Goal: Task Accomplishment & Management: Manage account settings

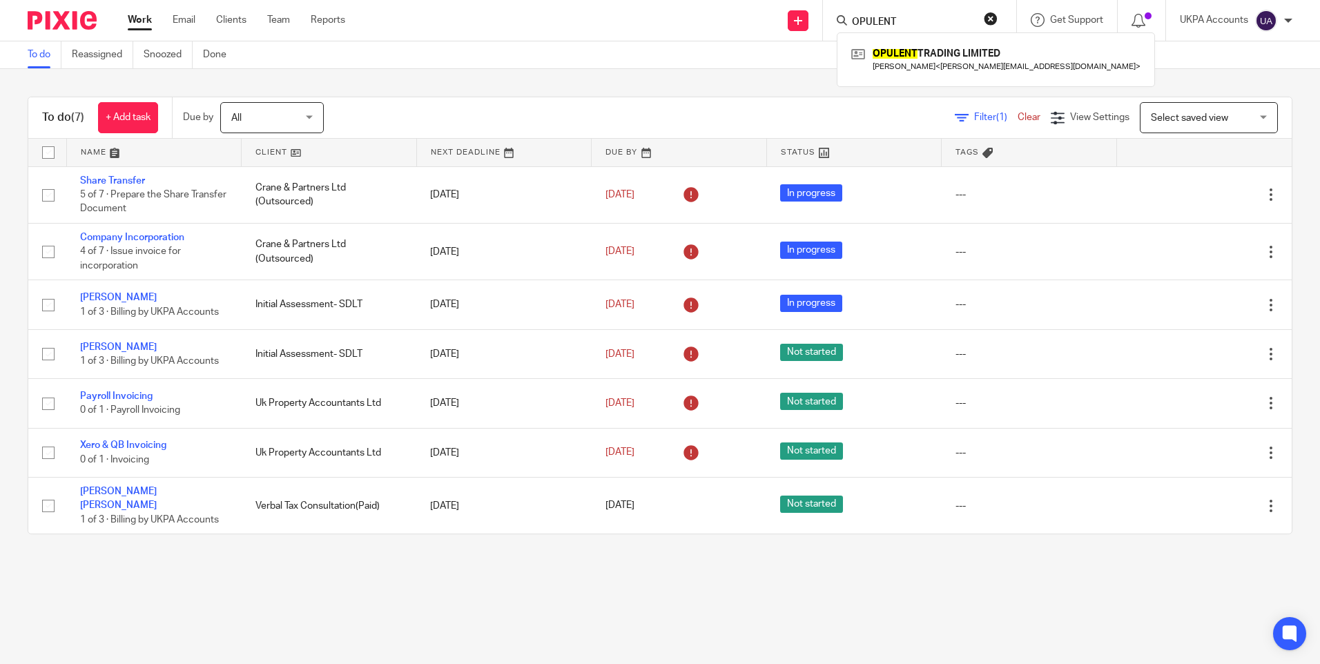
click at [43, 50] on link "To do" at bounding box center [45, 54] width 34 height 27
click at [877, 14] on form at bounding box center [923, 20] width 147 height 17
click at [869, 19] on input "Search" at bounding box center [912, 23] width 124 height 12
type input "jkg pro"
click at [900, 44] on link at bounding box center [952, 59] width 209 height 32
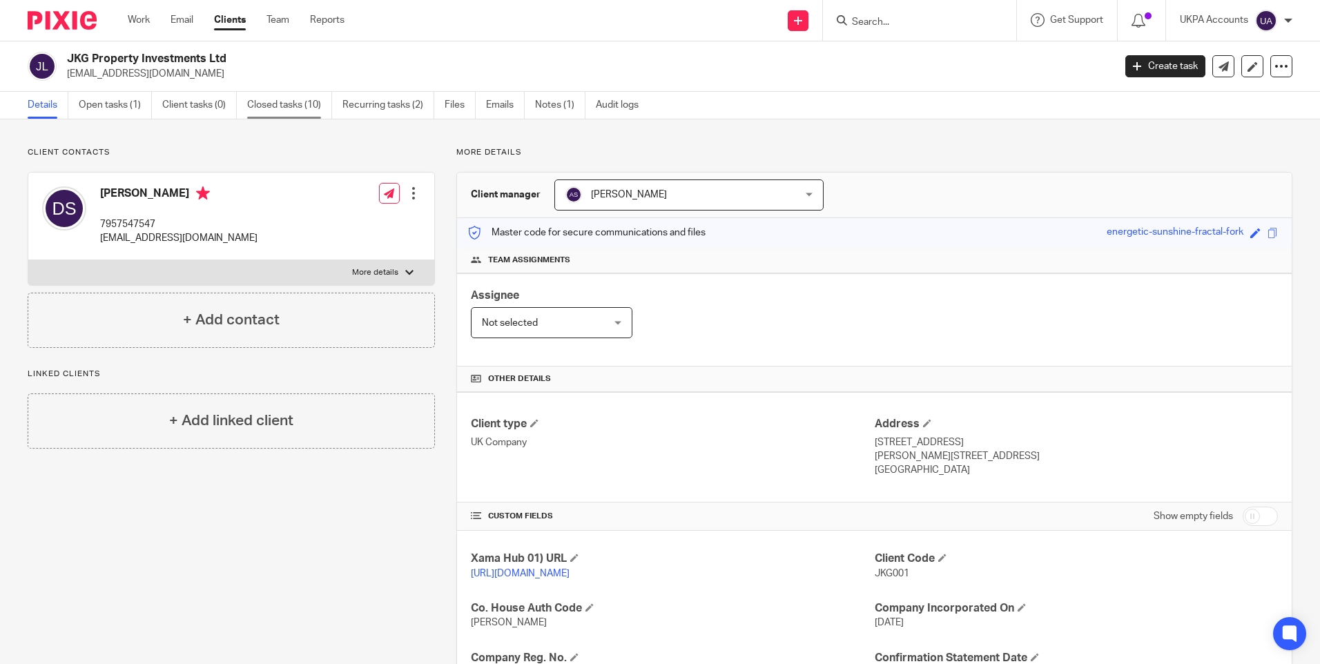
click at [288, 108] on link "Closed tasks (10)" at bounding box center [289, 105] width 85 height 27
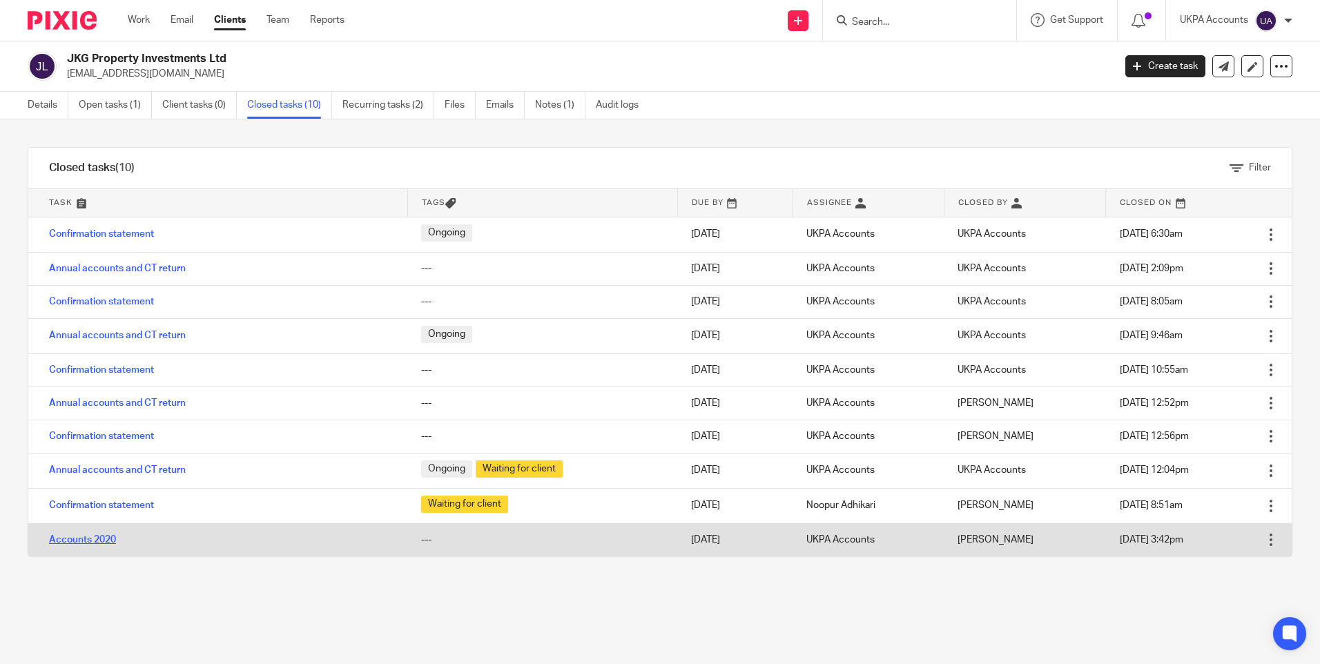
click at [96, 539] on link "Accounts 2020" at bounding box center [82, 540] width 67 height 10
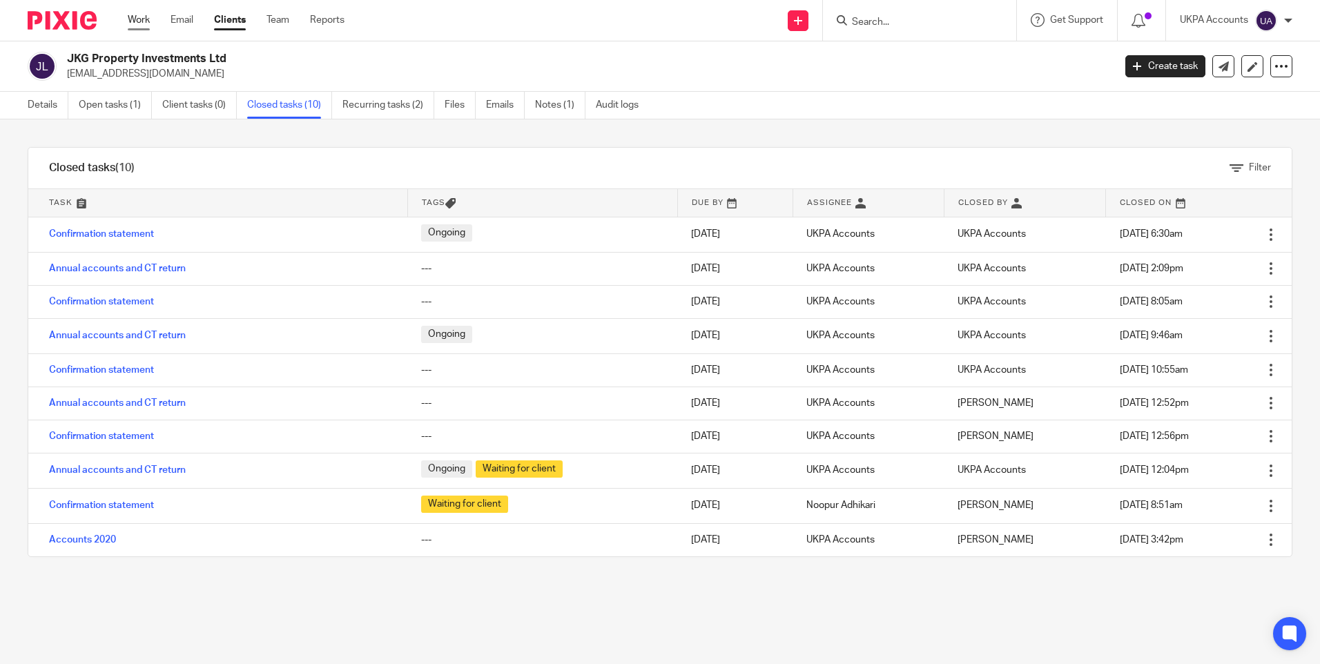
click at [138, 19] on link "Work" at bounding box center [139, 20] width 22 height 14
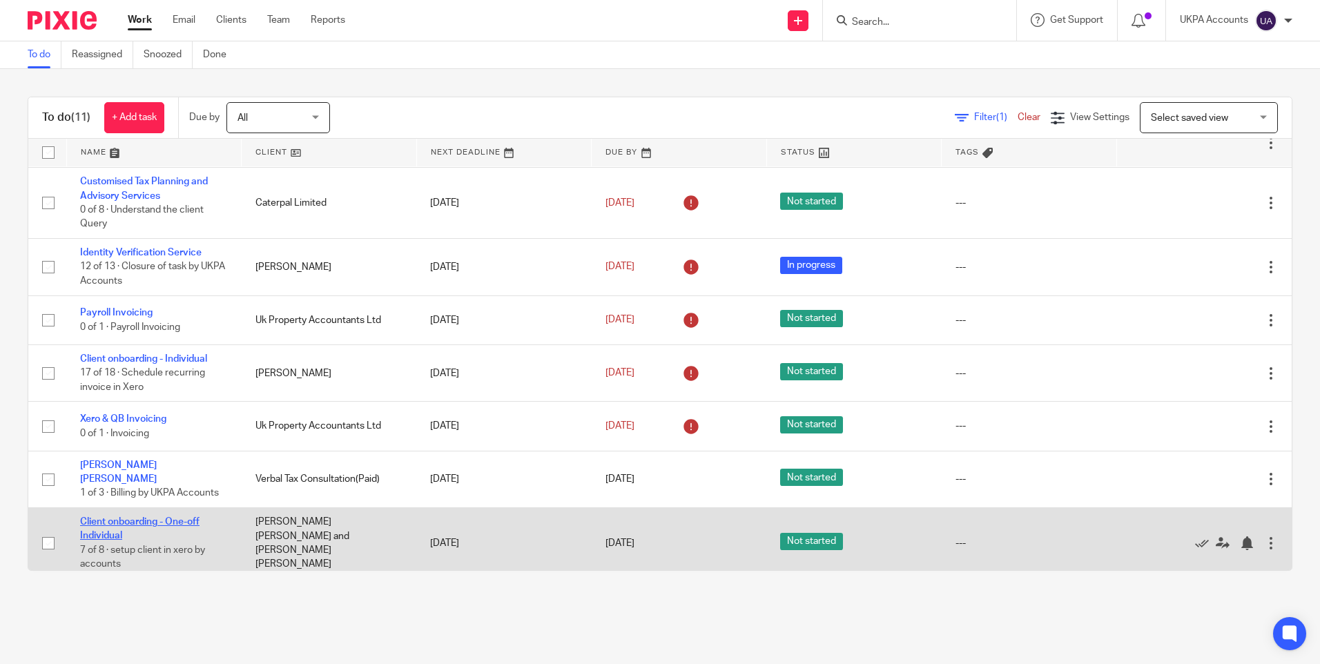
scroll to position [212, 0]
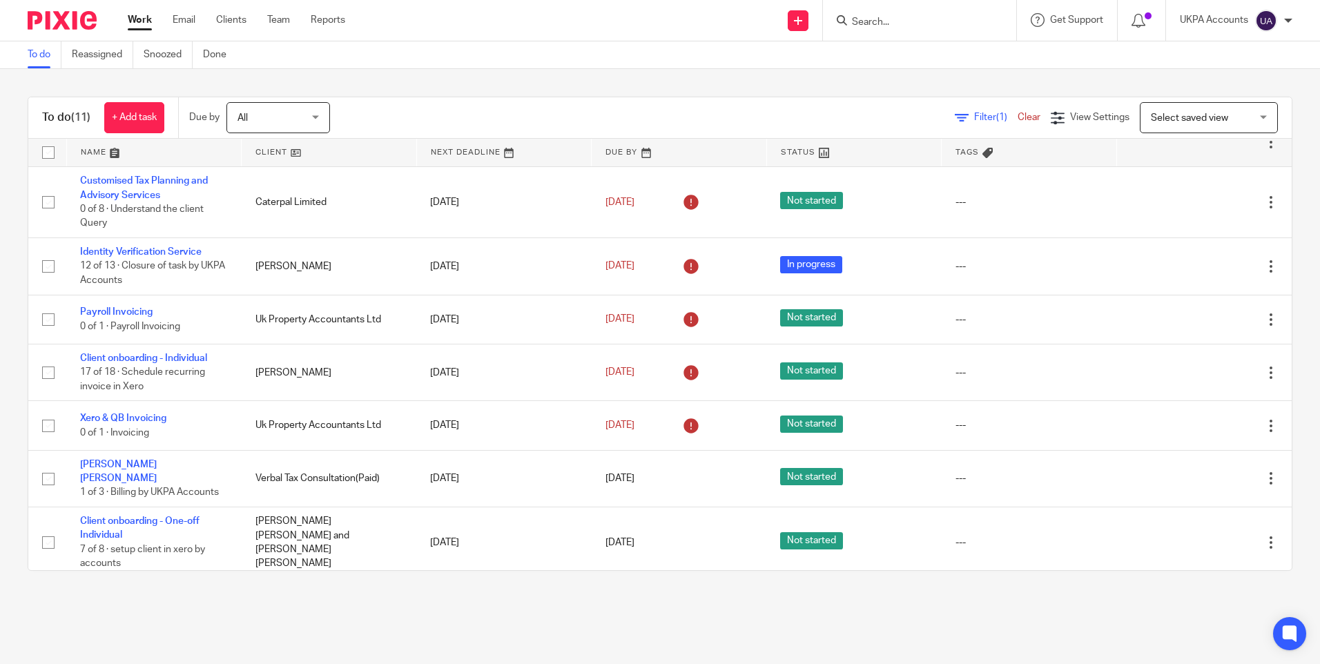
click at [873, 18] on input "Search" at bounding box center [912, 23] width 124 height 12
type input "perfec"
drag, startPoint x: 893, startPoint y: 19, endPoint x: 776, endPoint y: 14, distance: 116.8
click at [776, 14] on div "Send new email Create task Add client perfec Perfec tionist Cleaning Services L…" at bounding box center [843, 20] width 954 height 41
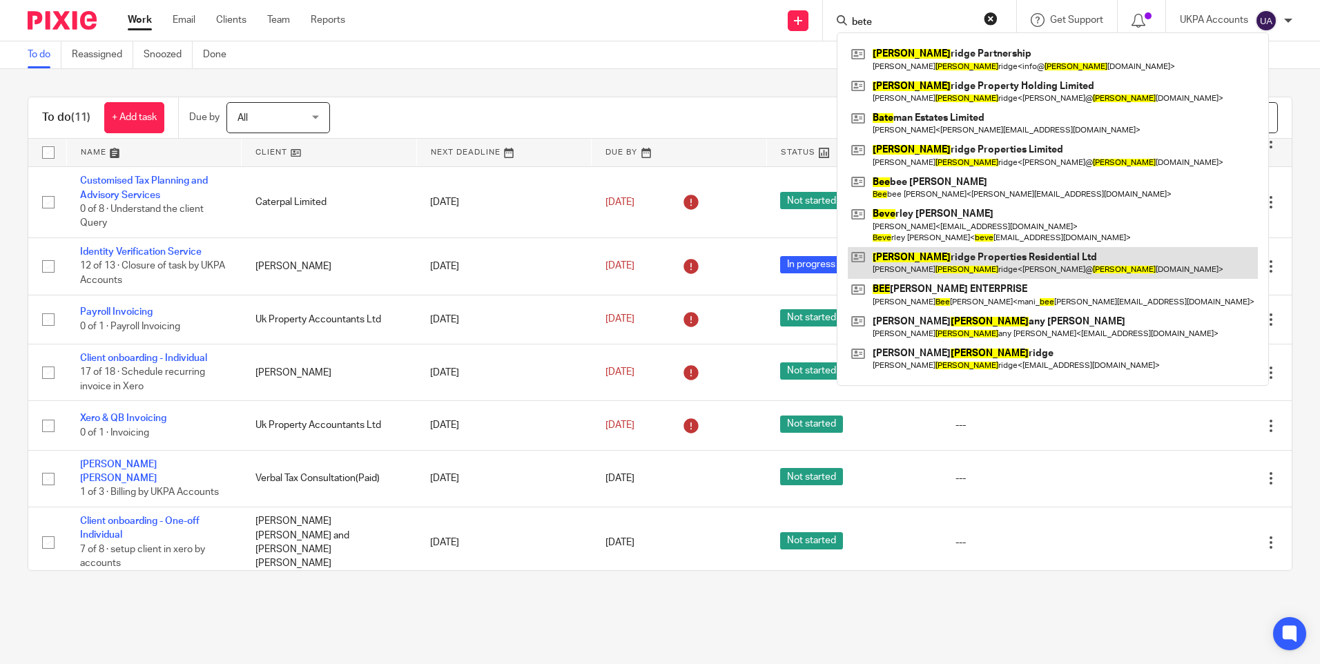
type input "bete"
click at [973, 264] on link at bounding box center [1053, 263] width 410 height 32
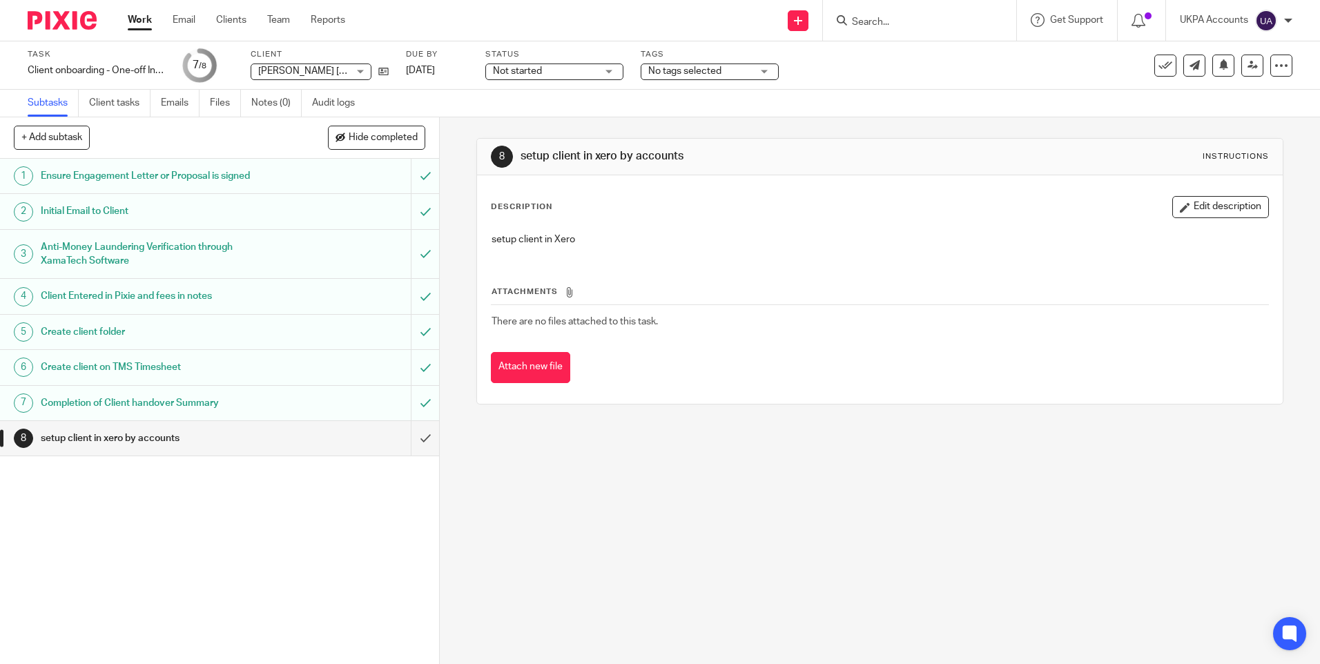
click at [882, 18] on input "Search" at bounding box center [912, 23] width 124 height 12
paste input "Desislava"
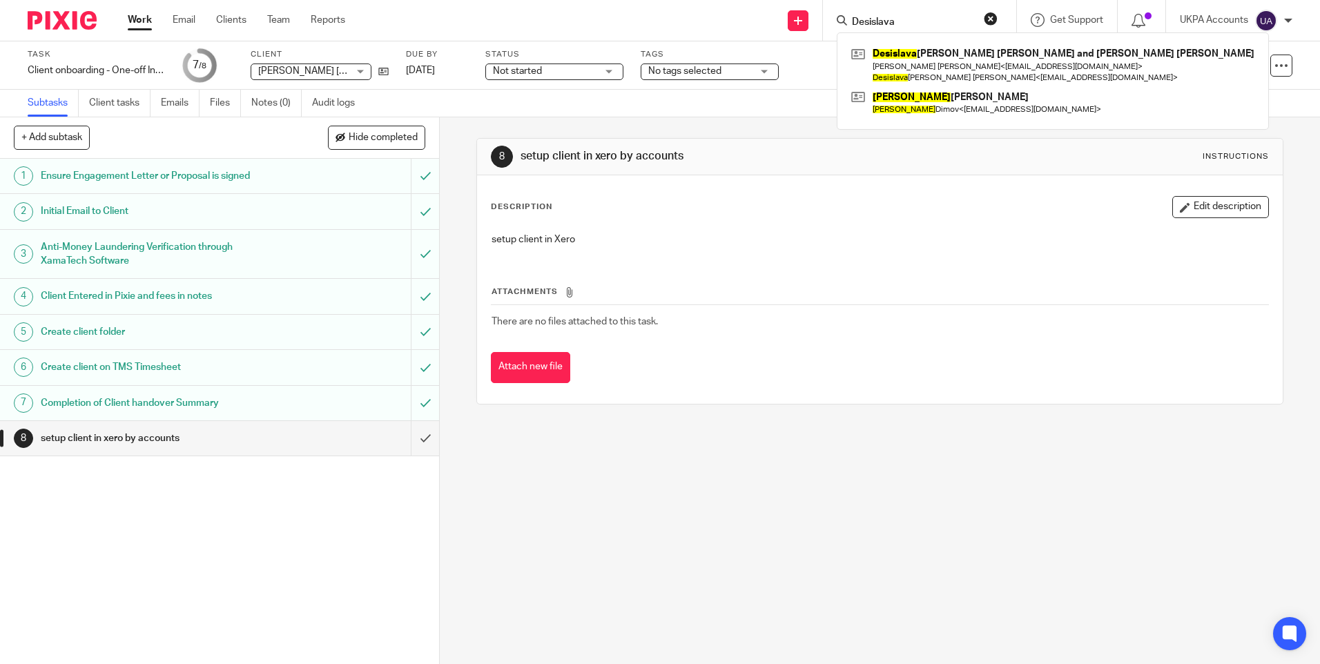
type input "Desislava"
click at [773, 113] on div "Subtasks Client tasks Emails Files Notes (0) Audit logs" at bounding box center [660, 104] width 1320 height 28
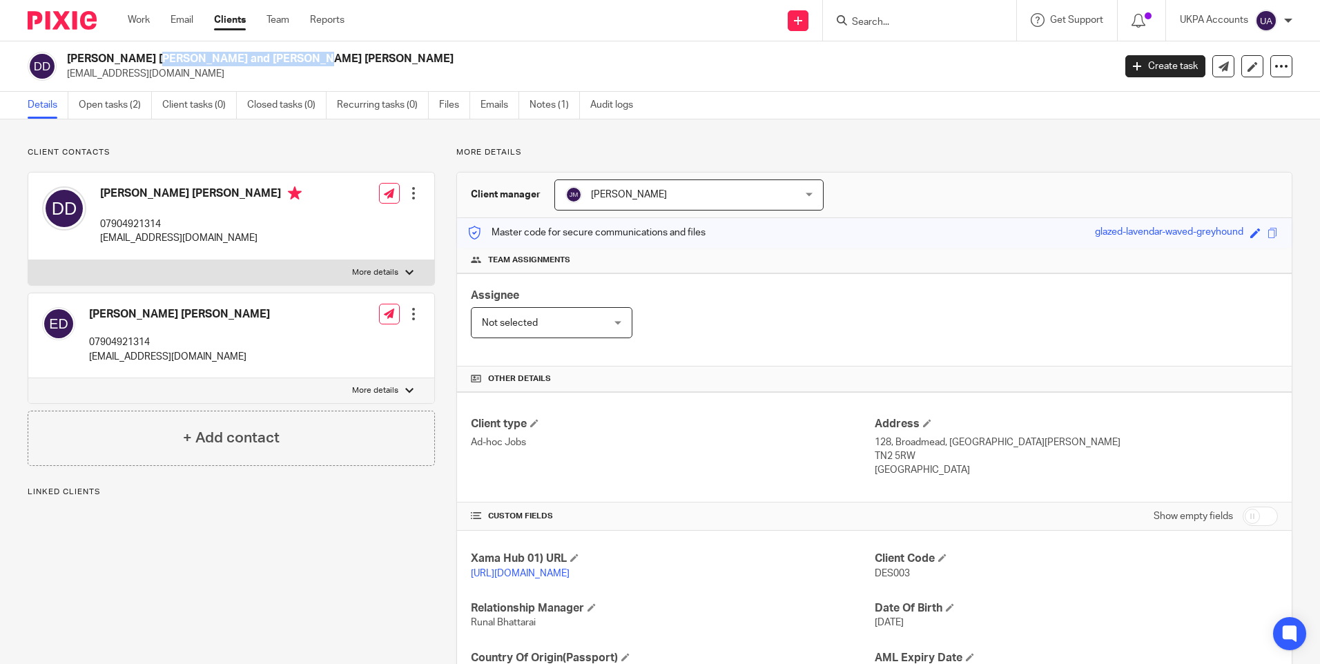
click at [67, 46] on div "[PERSON_NAME] [PERSON_NAME] and [PERSON_NAME] [PERSON_NAME] [EMAIL_ADDRESS][DOM…" at bounding box center [660, 66] width 1320 height 50
click at [858, 22] on input "Search" at bounding box center [912, 23] width 124 height 12
paste input "[PERSON_NAME] [PERSON_NAME]"
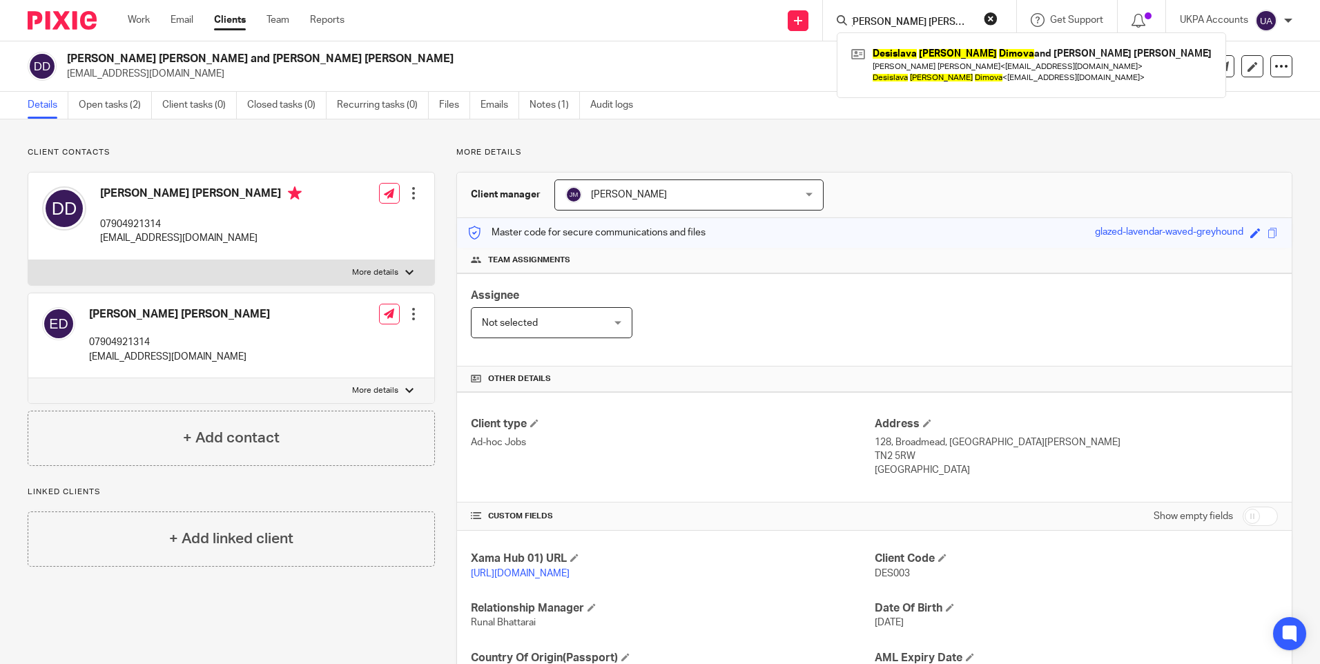
type input "[PERSON_NAME] [PERSON_NAME]"
drag, startPoint x: 215, startPoint y: 57, endPoint x: 66, endPoint y: 60, distance: 149.1
click at [66, 60] on div "Desislava Dimitrova Dimova and Emil Dimchev Dimov desidimova132@gmail.com" at bounding box center [566, 66] width 1077 height 29
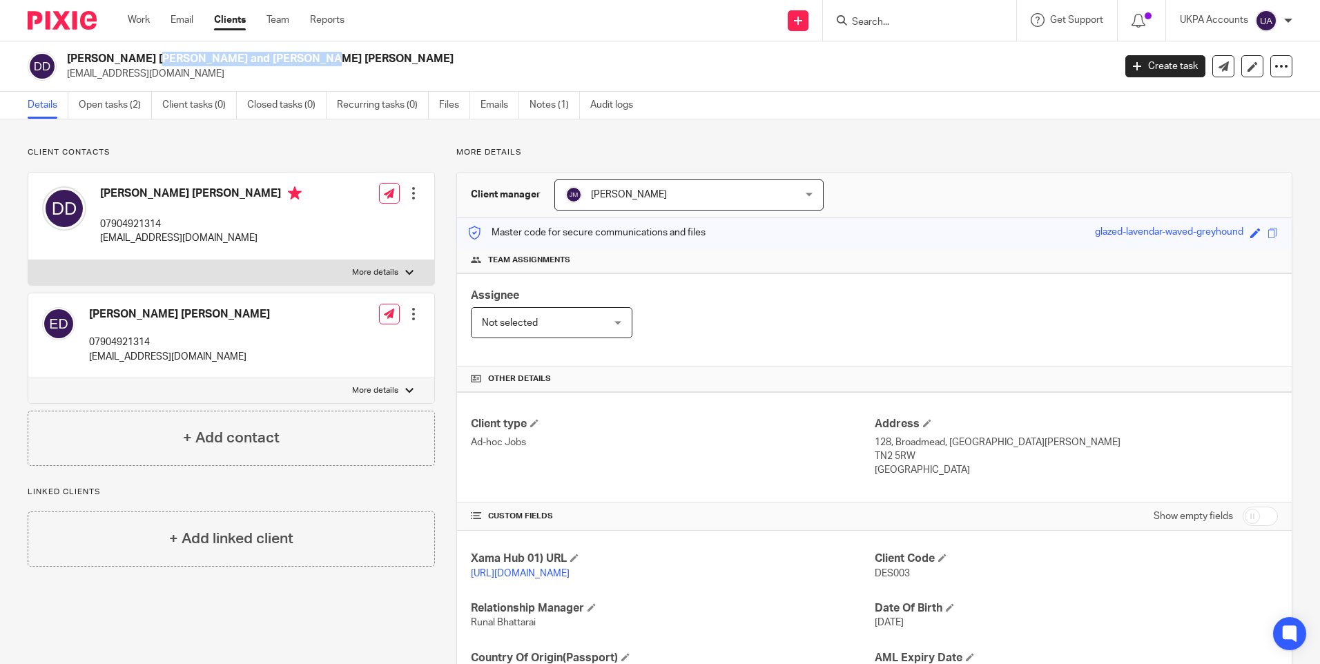
copy h2 "Desislava Dimitrova Dimova"
click at [884, 27] on input "Search" at bounding box center [912, 23] width 124 height 12
paste input "devealtd@gmail.com"
type input "devealtd@gmail.com"
click at [157, 75] on p "desidimova132@gmail.com" at bounding box center [586, 74] width 1038 height 14
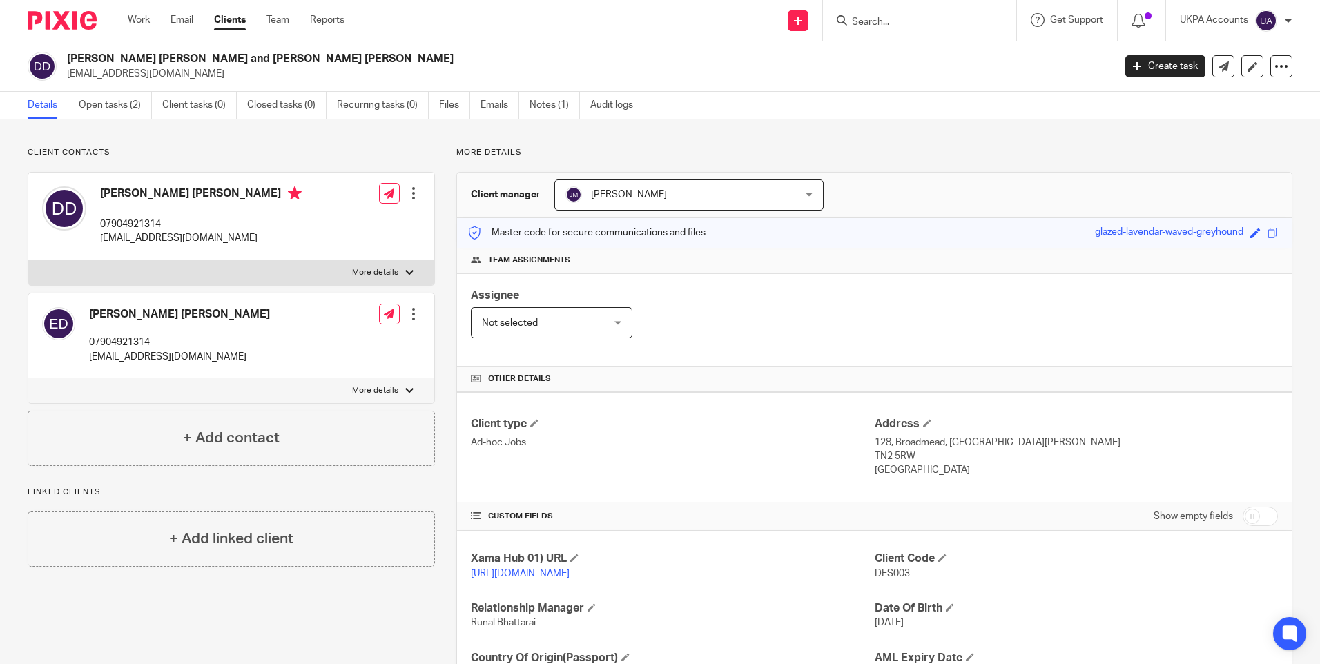
click at [157, 75] on p "desidimova132@gmail.com" at bounding box center [586, 74] width 1038 height 14
copy main "desidimova132@gmail.com Create task Update from Companies House Export data Mer…"
click at [863, 17] on input "Search" at bounding box center [912, 23] width 124 height 12
paste input "devealtd@gmail.com"
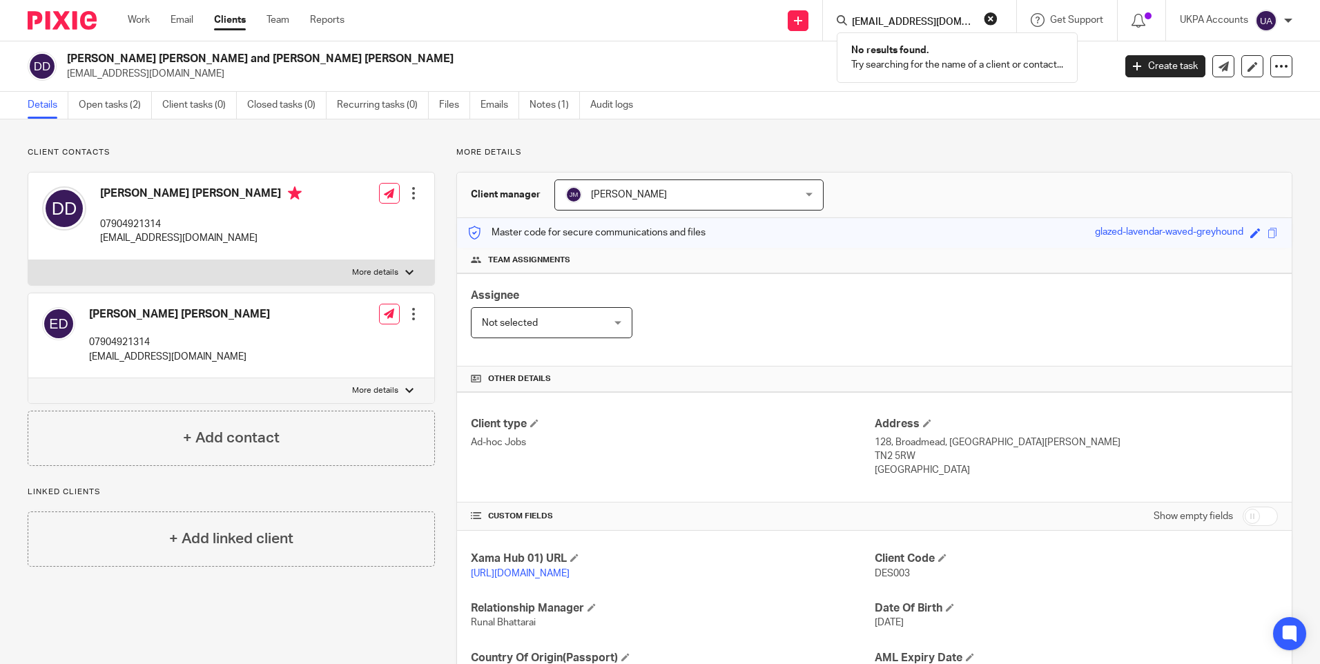
type input "devealtd@gmail.com"
click at [134, 109] on link "Open tasks (2)" at bounding box center [115, 105] width 73 height 27
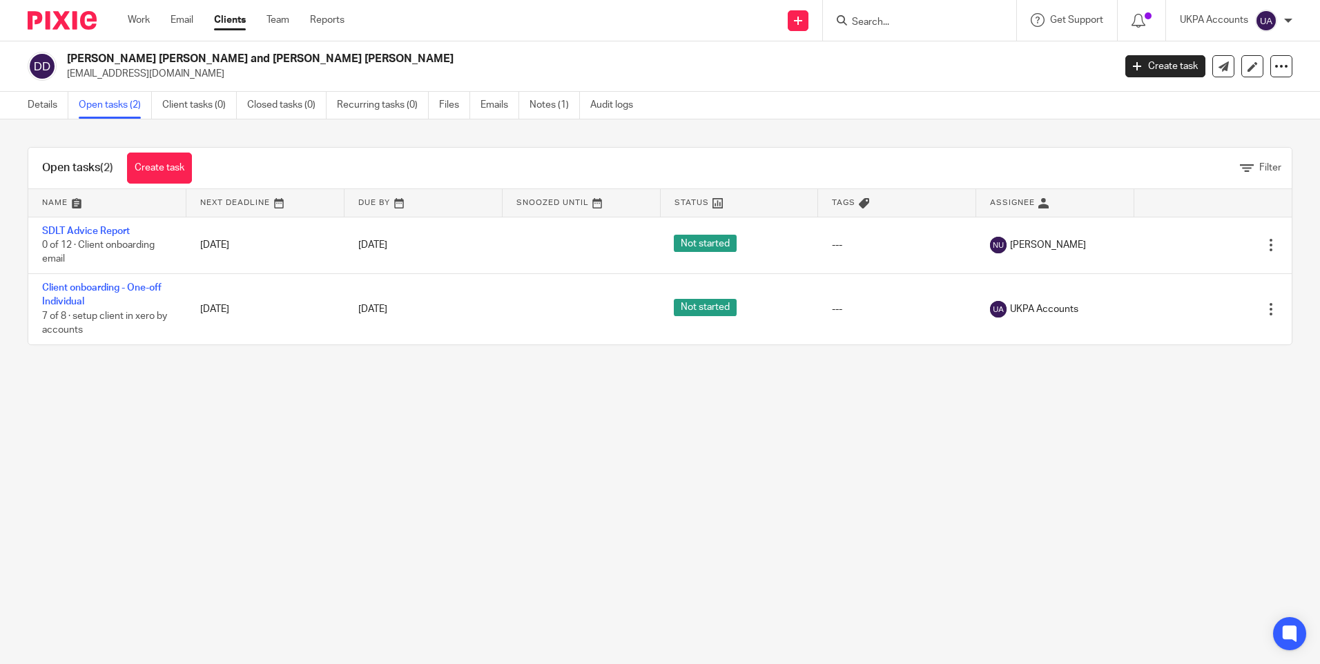
click at [115, 228] on link "SDLT Advice Report" at bounding box center [86, 231] width 88 height 10
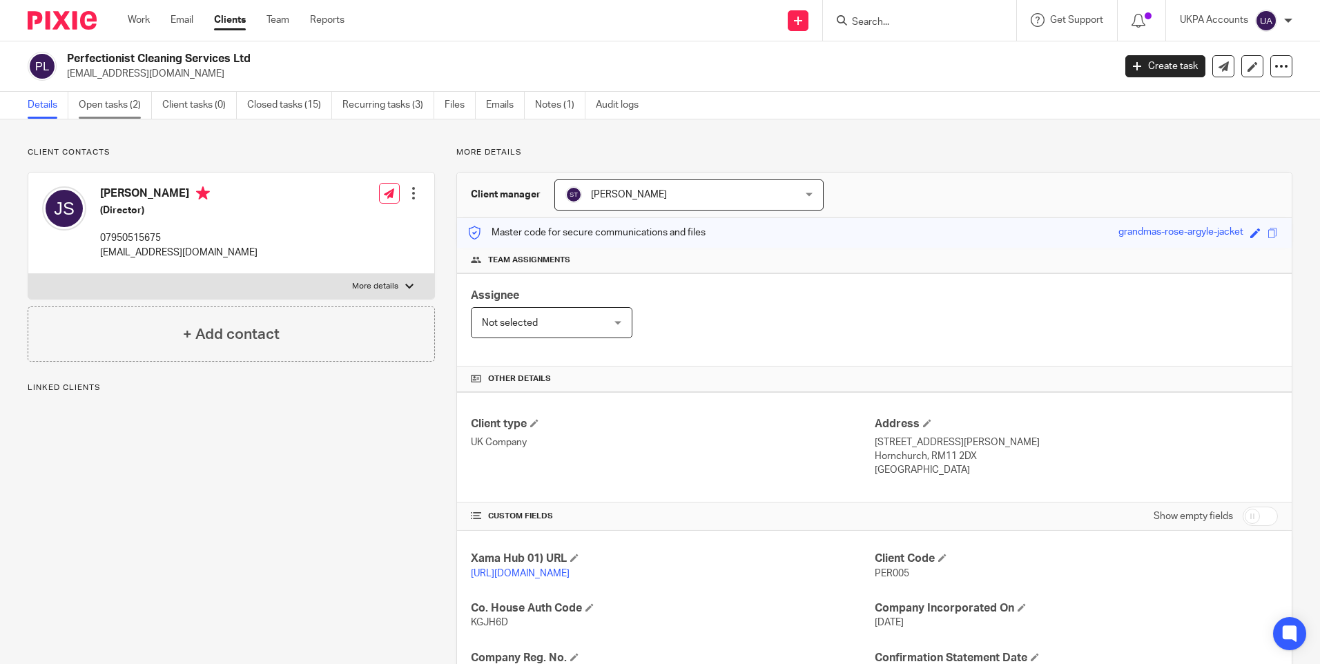
click at [132, 107] on link "Open tasks (2)" at bounding box center [115, 105] width 73 height 27
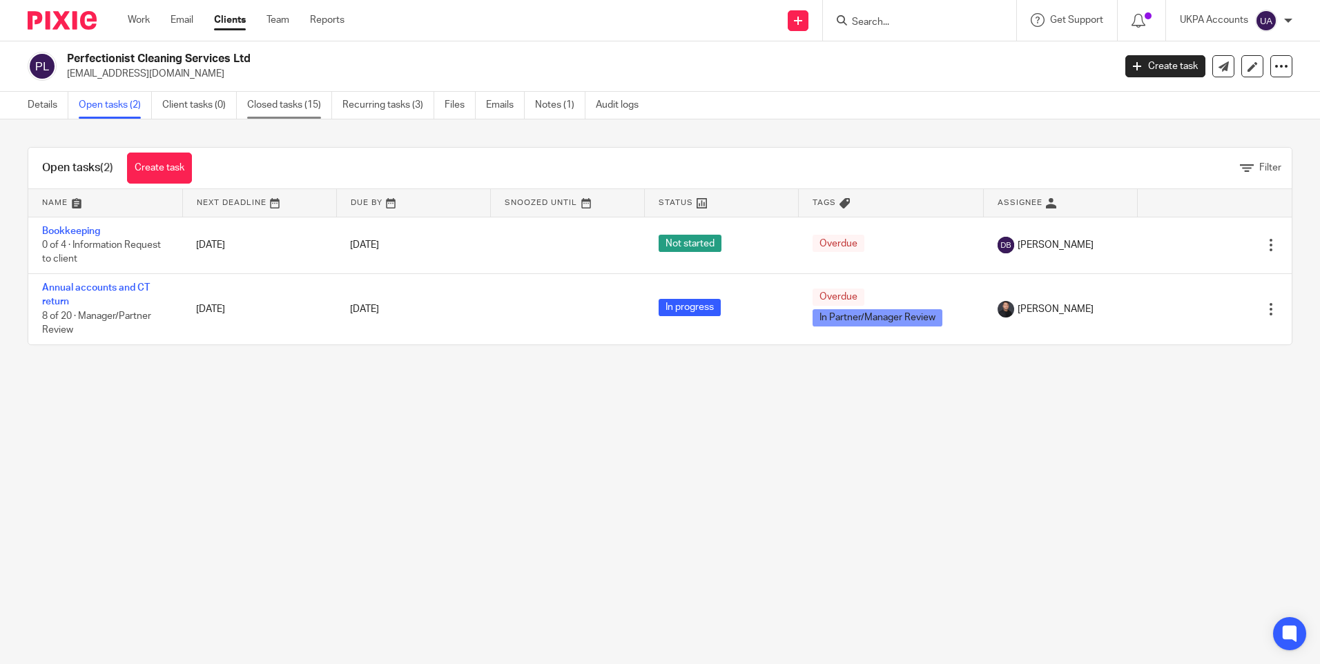
click at [300, 106] on link "Closed tasks (15)" at bounding box center [289, 105] width 85 height 27
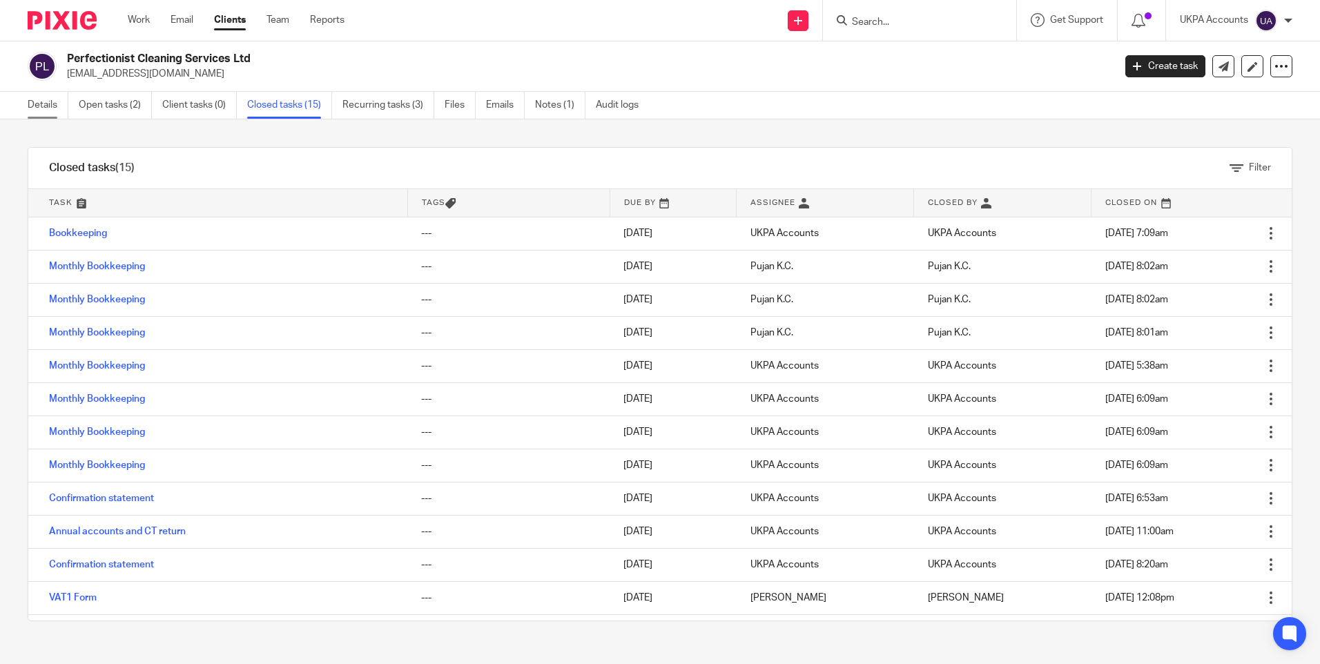
click at [50, 106] on link "Details" at bounding box center [48, 105] width 41 height 27
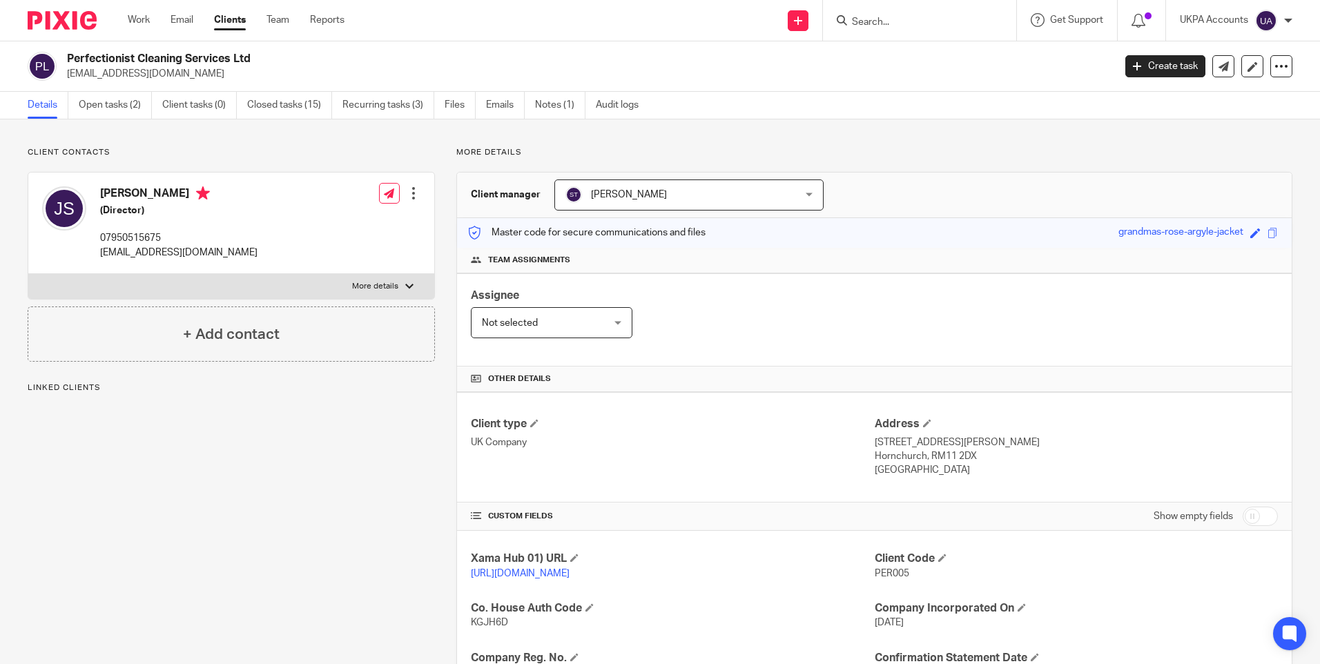
scroll to position [277, 0]
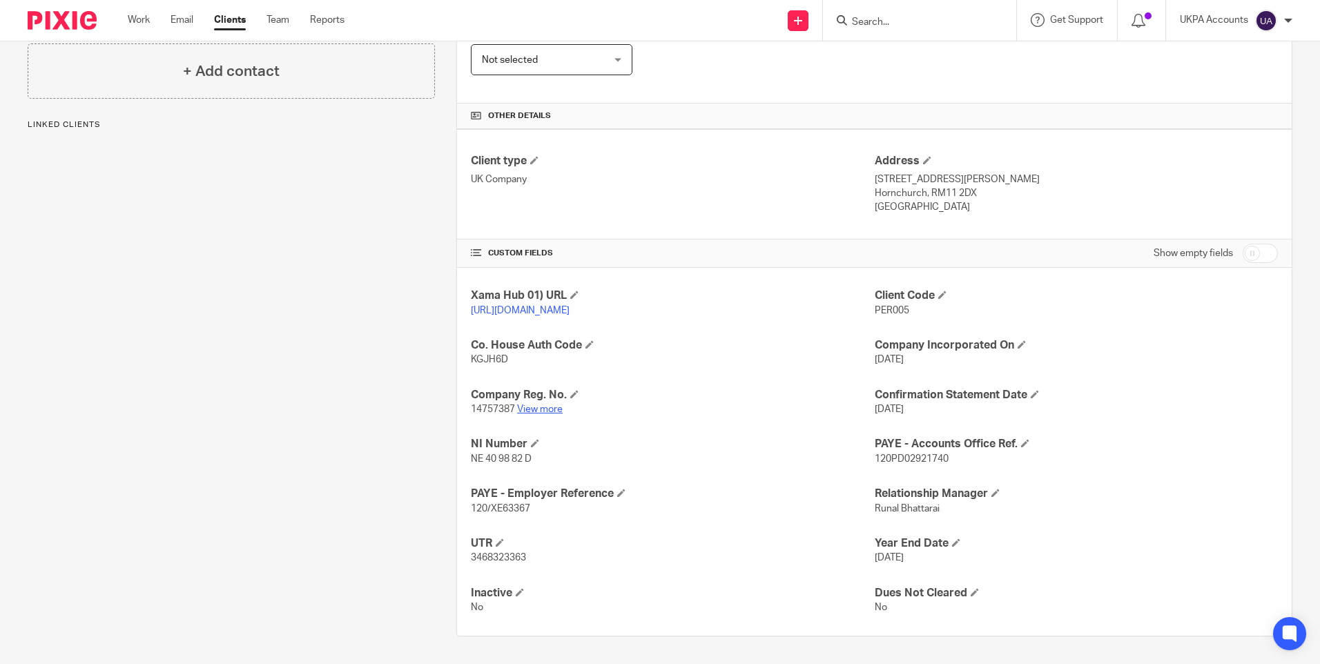
click at [536, 407] on link "View more" at bounding box center [540, 410] width 46 height 10
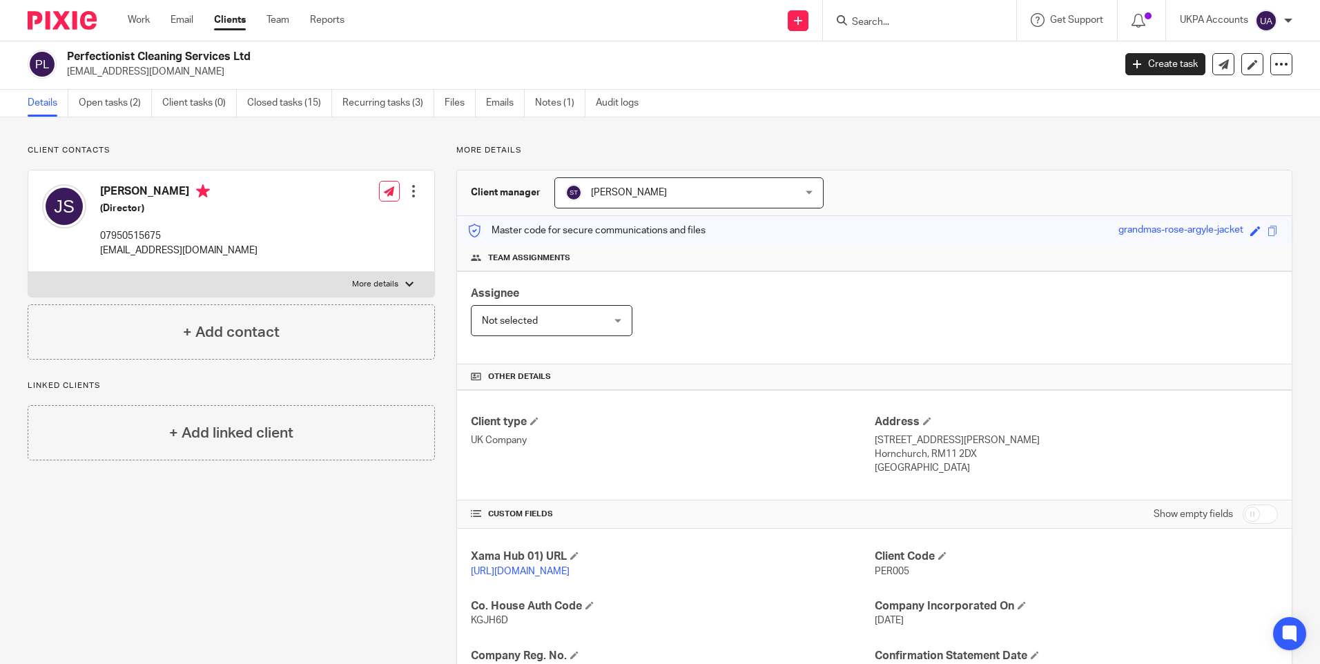
scroll to position [0, 0]
click at [897, 17] on input "Search" at bounding box center [912, 23] width 124 height 12
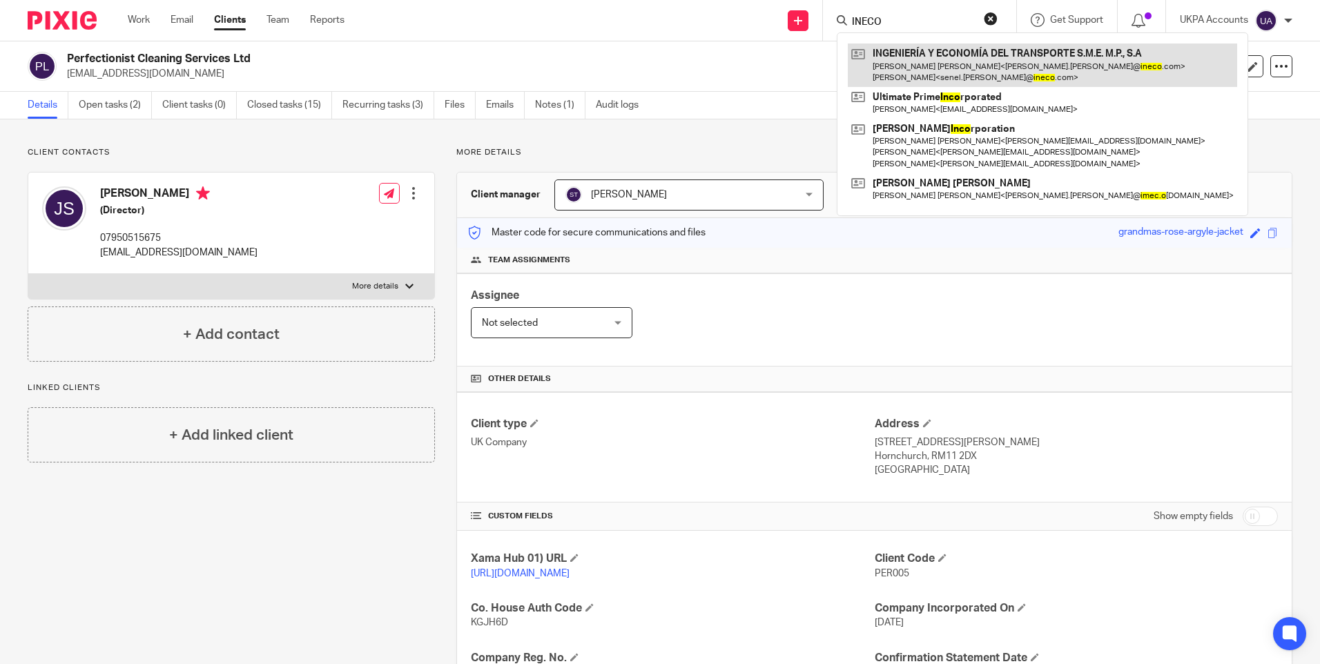
type input "INECO"
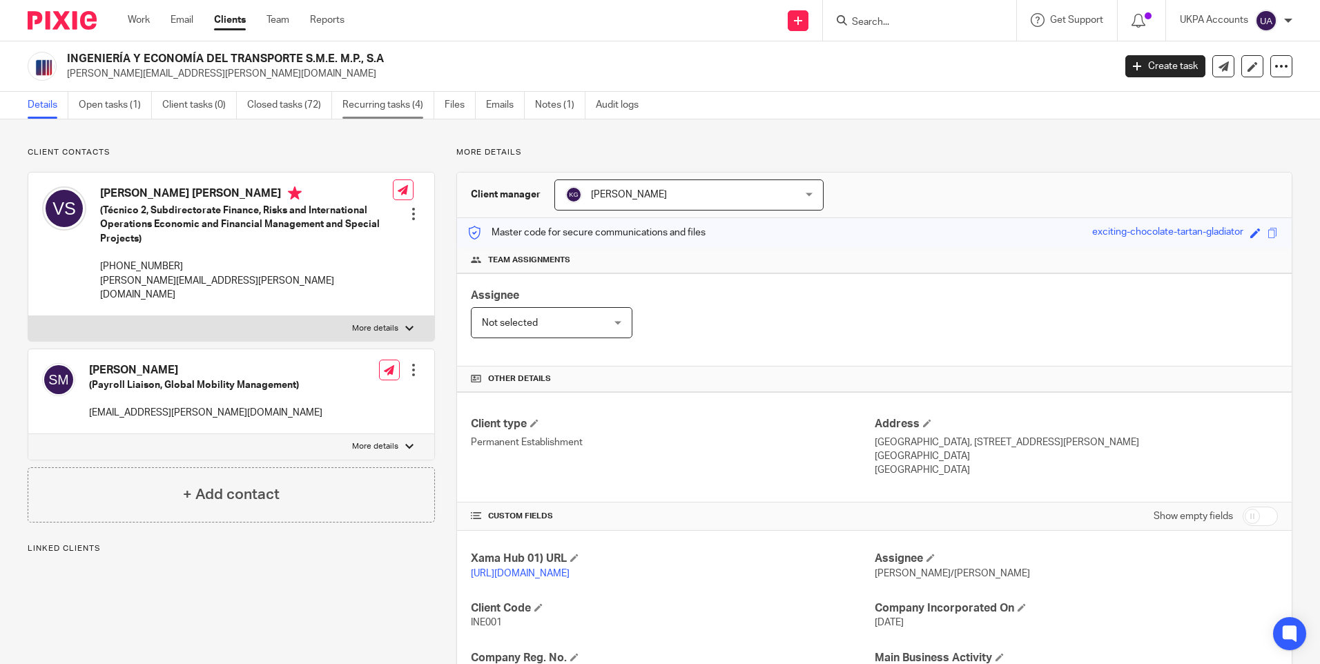
click at [386, 104] on link "Recurring tasks (4)" at bounding box center [388, 105] width 92 height 27
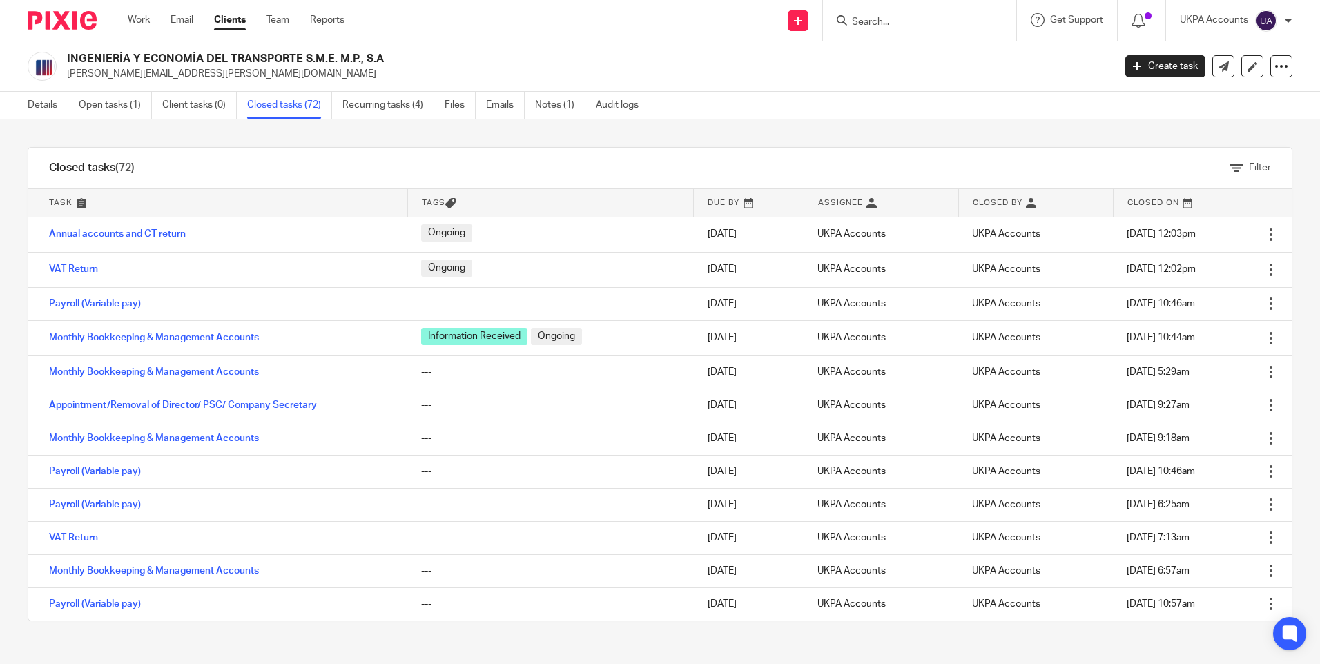
click at [427, 142] on div "Filter tasks Only show tasks matching all of these conditions 1 Task name Is Is…" at bounding box center [660, 391] width 1320 height 545
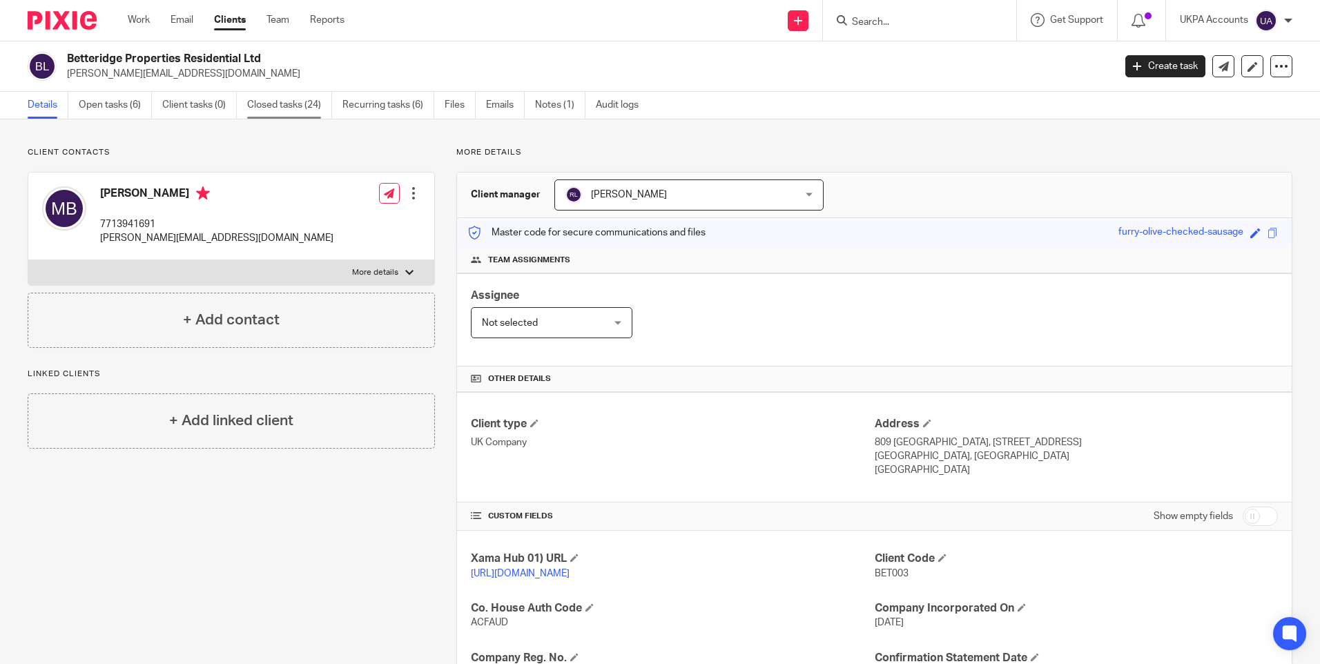
click at [284, 104] on link "Closed tasks (24)" at bounding box center [289, 105] width 85 height 27
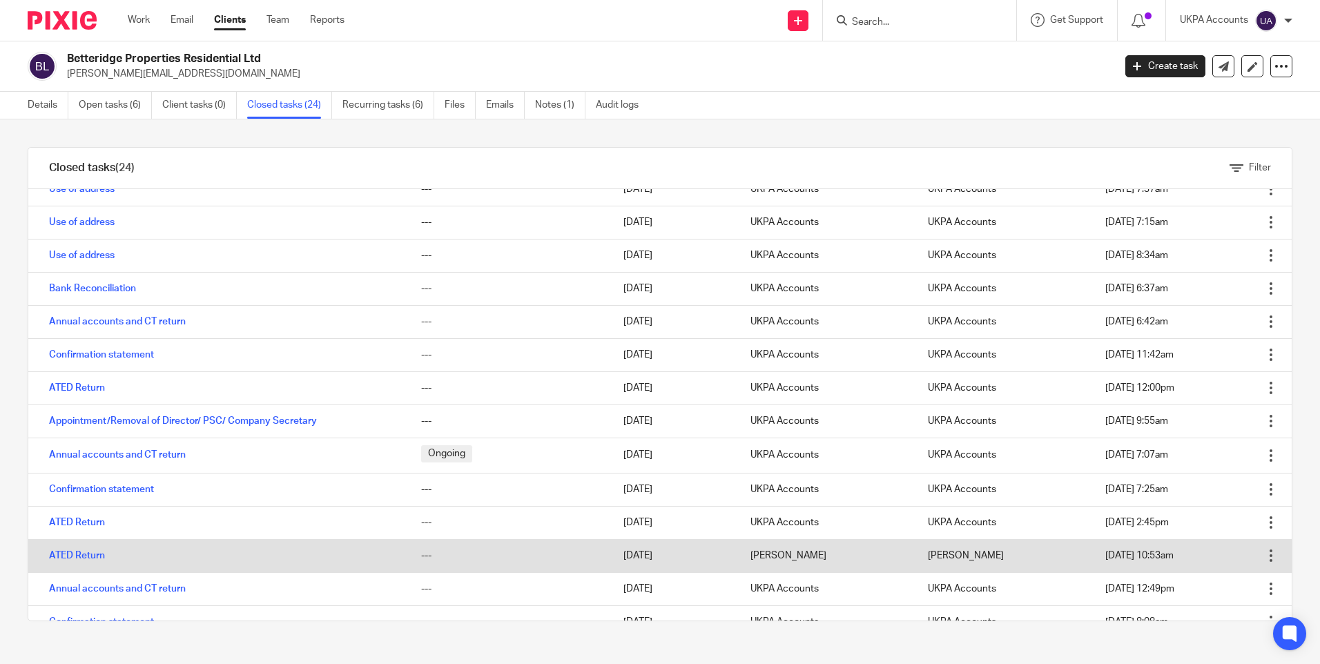
scroll to position [398, 0]
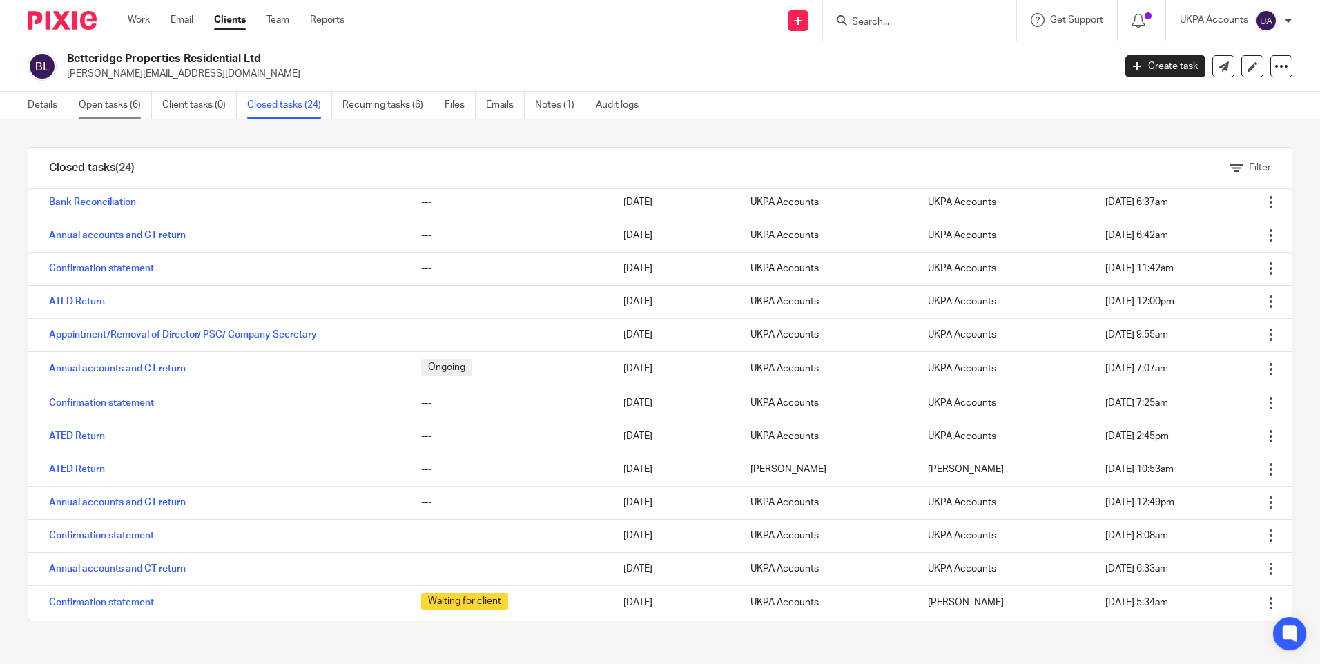
click at [124, 102] on link "Open tasks (6)" at bounding box center [115, 105] width 73 height 27
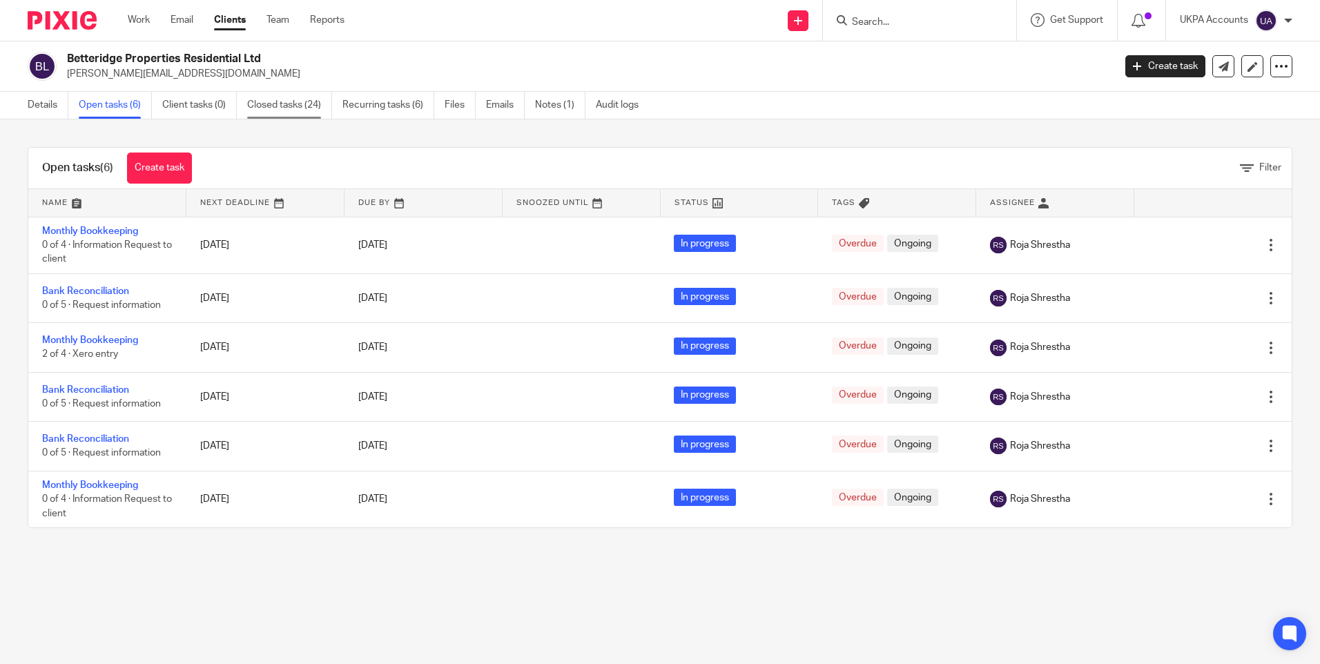
click at [277, 108] on link "Closed tasks (24)" at bounding box center [289, 105] width 85 height 27
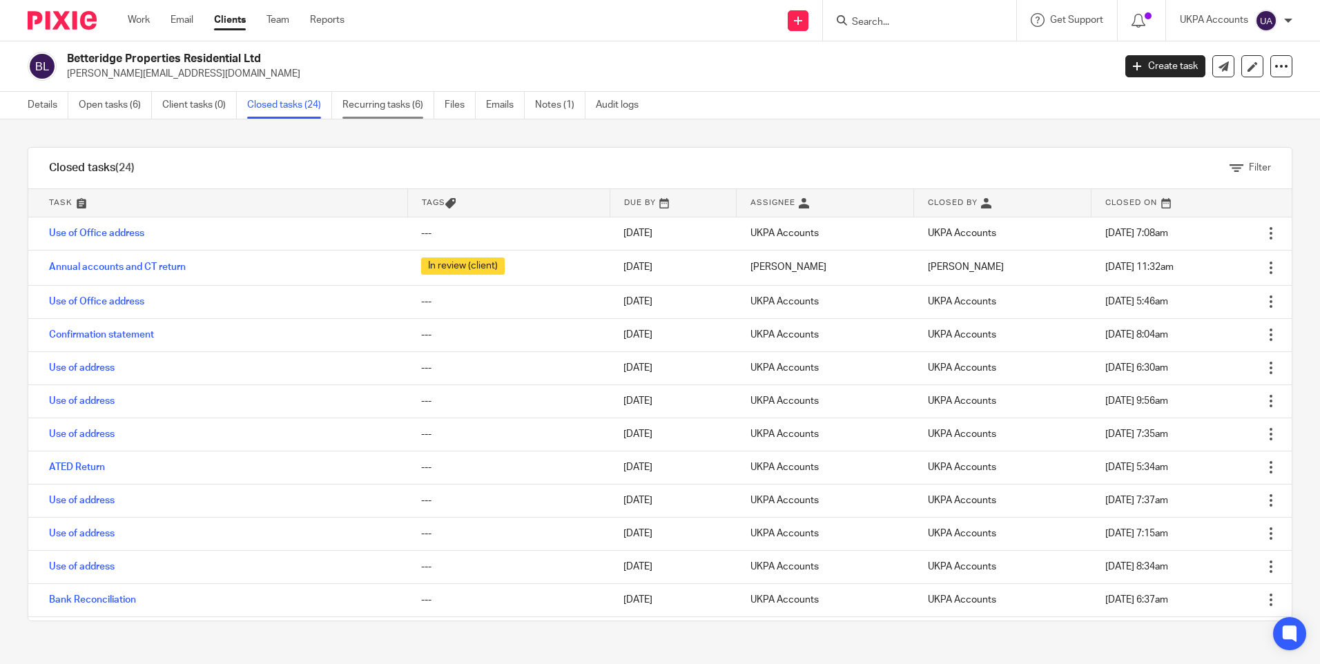
click at [405, 102] on link "Recurring tasks (6)" at bounding box center [388, 105] width 92 height 27
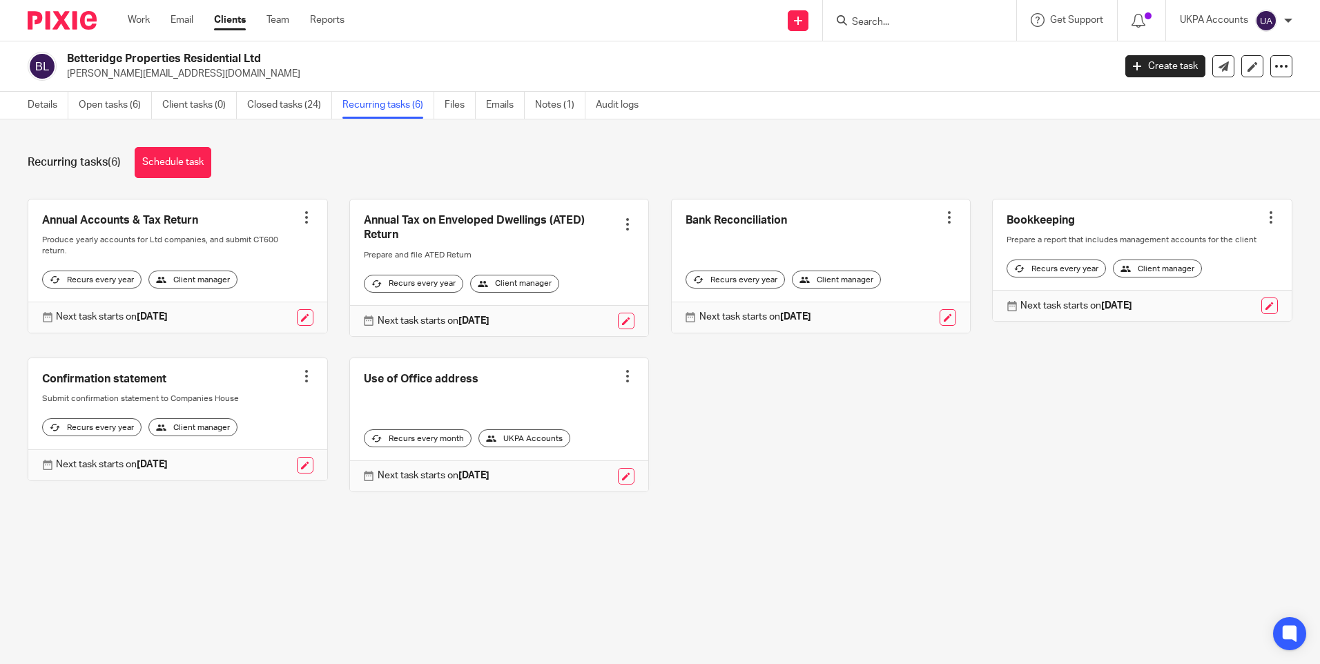
click at [911, 471] on div "Annual Accounts & Tax Return Create task Clone template Recalculate schedule Ca…" at bounding box center [649, 356] width 1286 height 314
click at [558, 106] on link "Notes (1)" at bounding box center [560, 105] width 50 height 27
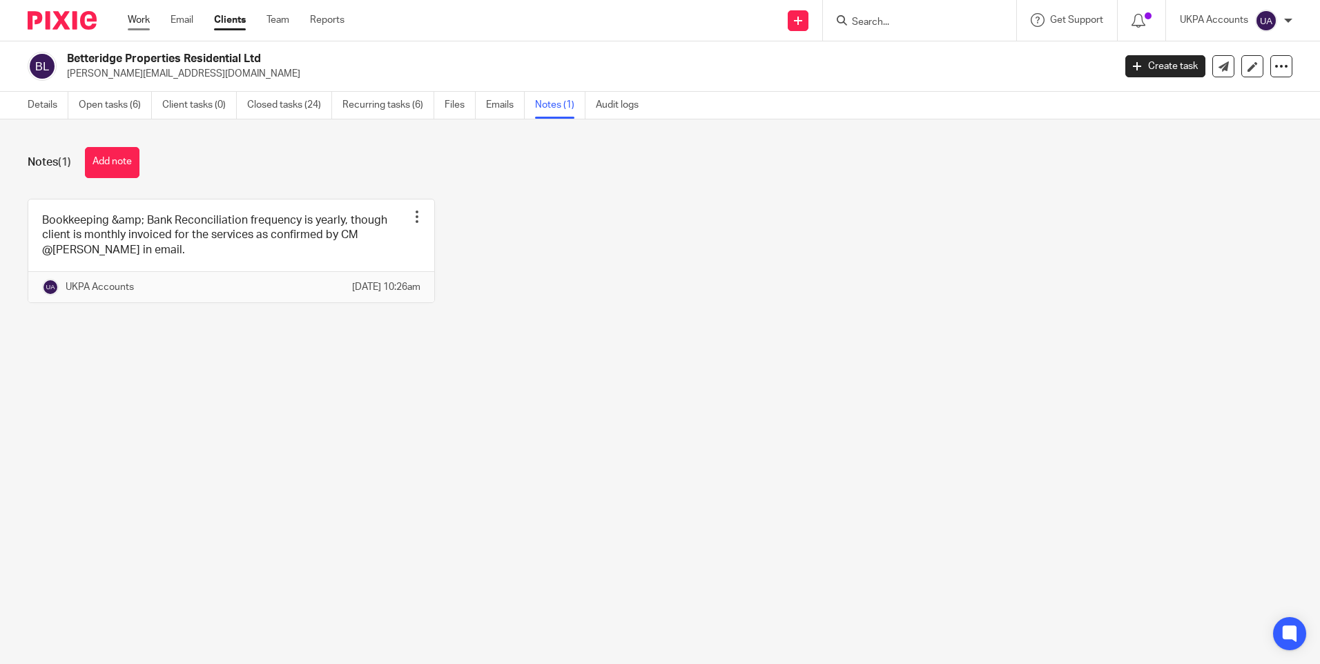
click at [142, 21] on link "Work" at bounding box center [139, 20] width 22 height 14
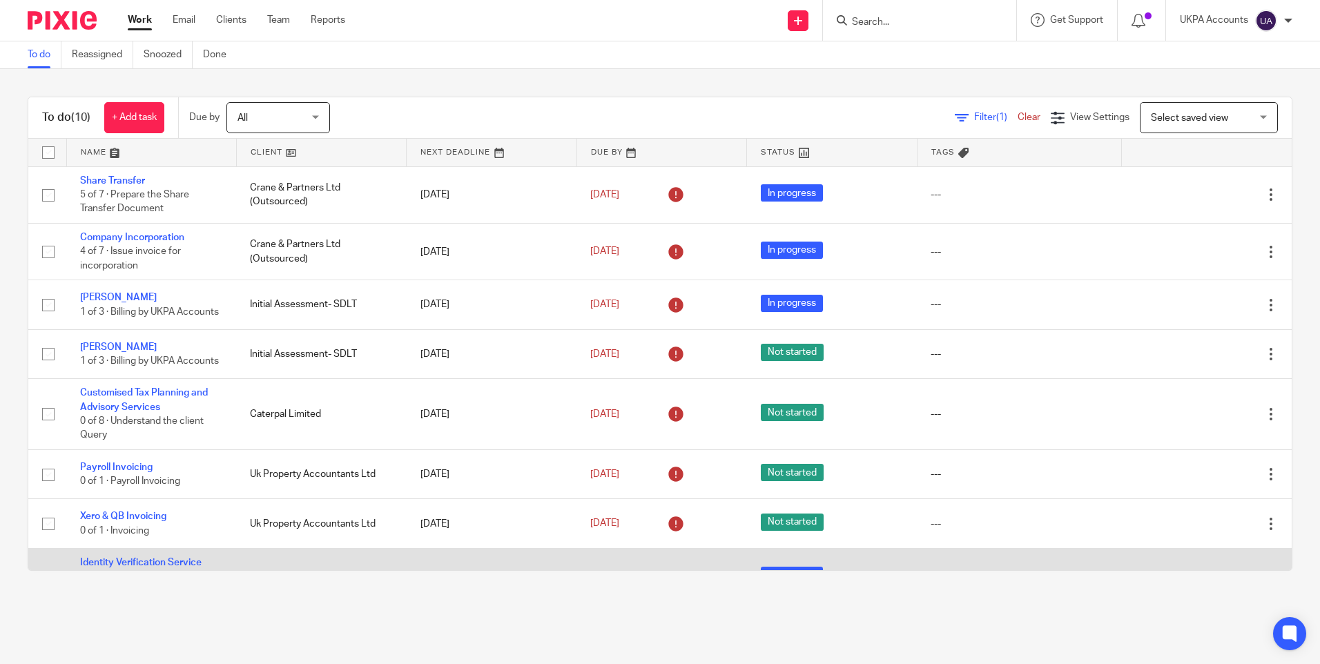
scroll to position [163, 0]
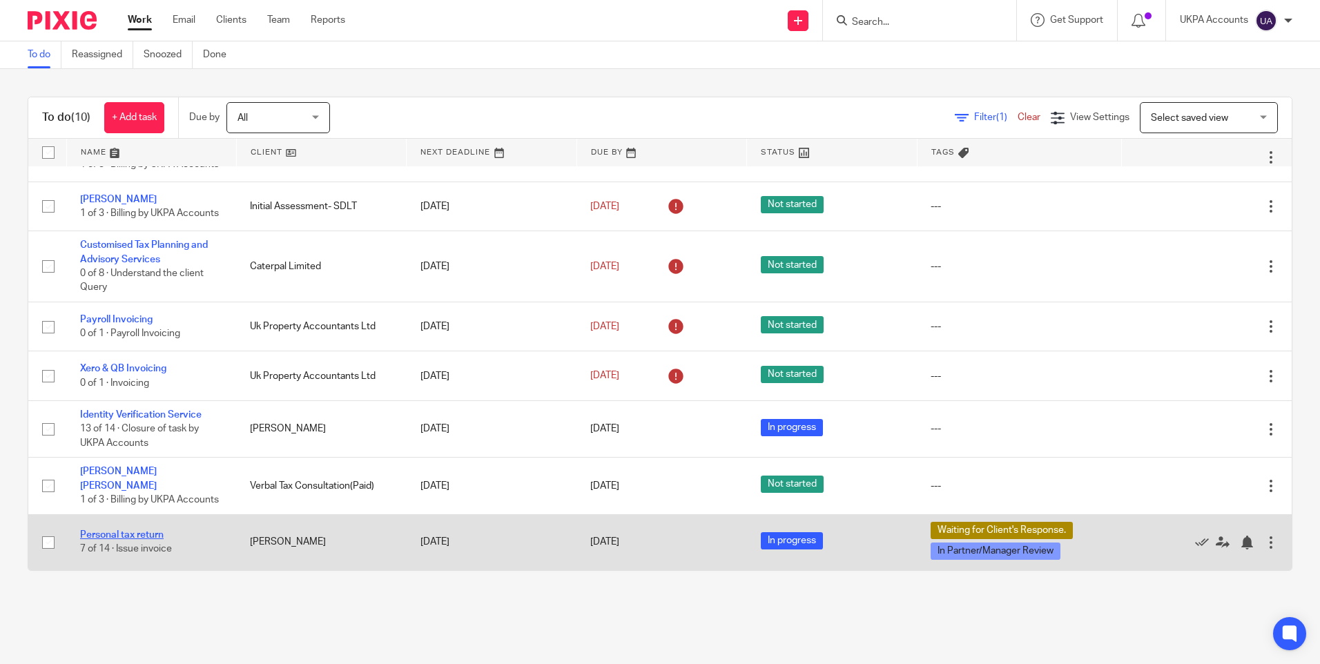
drag, startPoint x: 145, startPoint y: 533, endPoint x: 126, endPoint y: 536, distance: 19.0
click at [126, 536] on link "Personal tax return" at bounding box center [122, 535] width 84 height 10
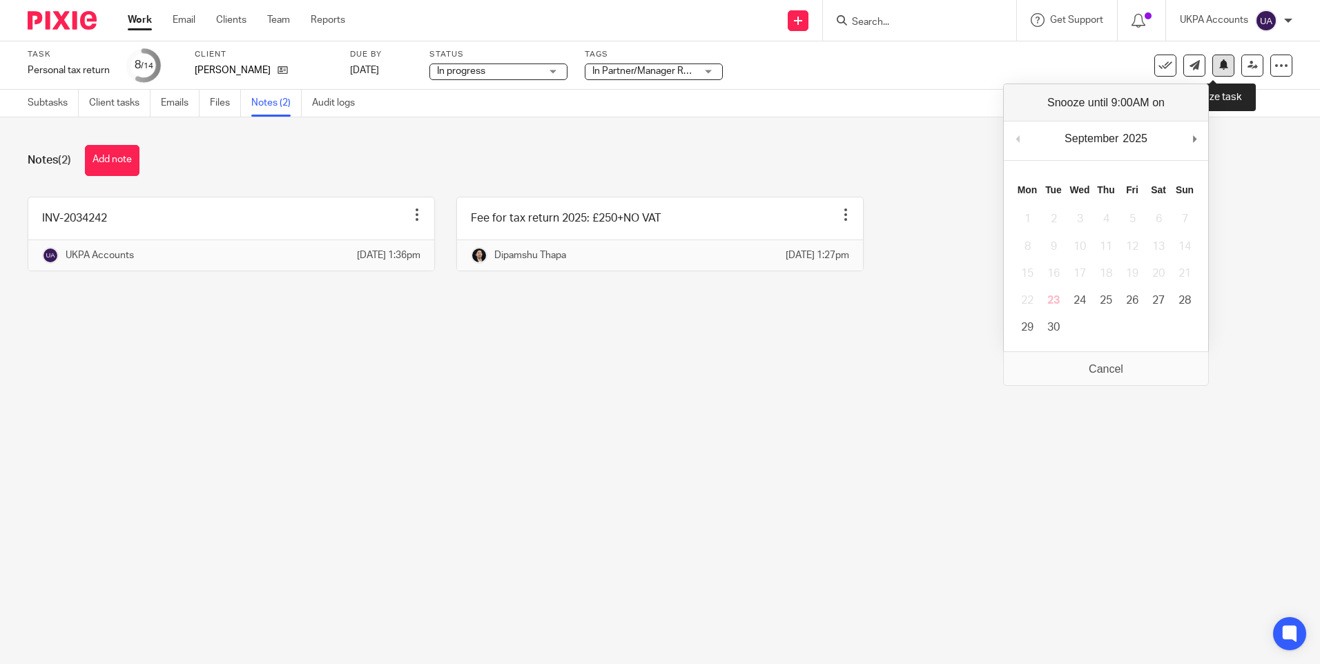
click at [1218, 64] on icon at bounding box center [1223, 64] width 10 height 10
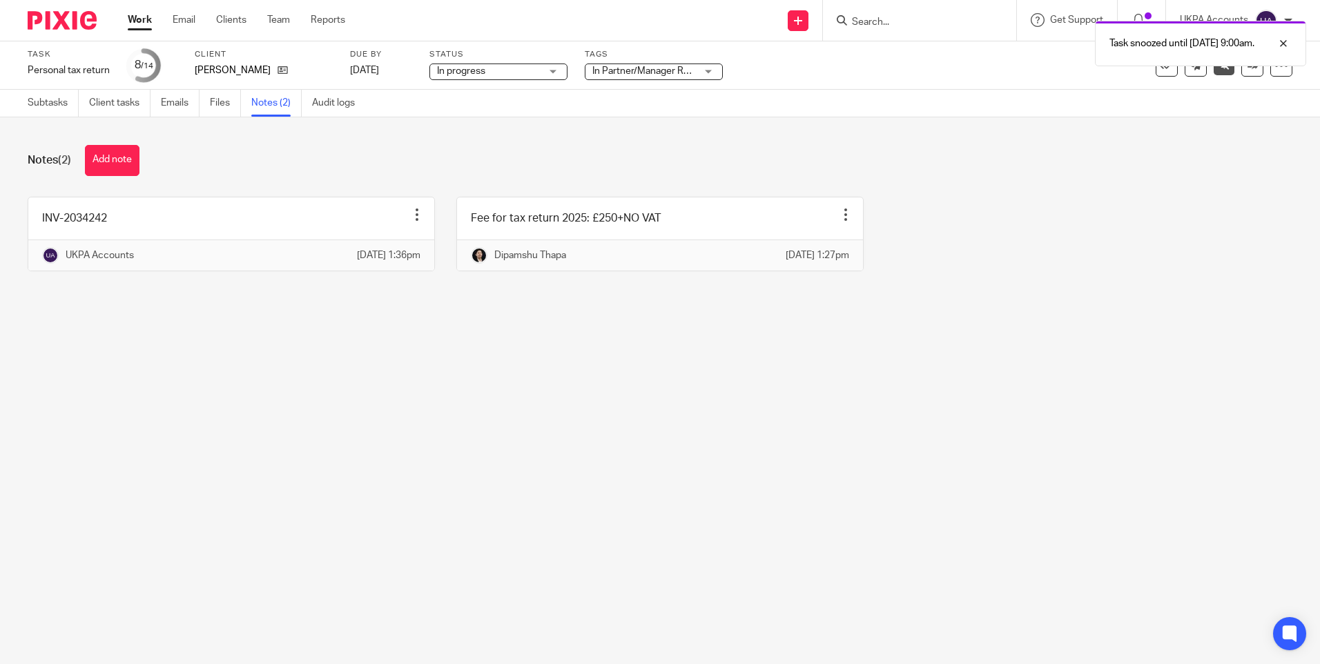
click at [145, 21] on link "Work" at bounding box center [140, 20] width 24 height 14
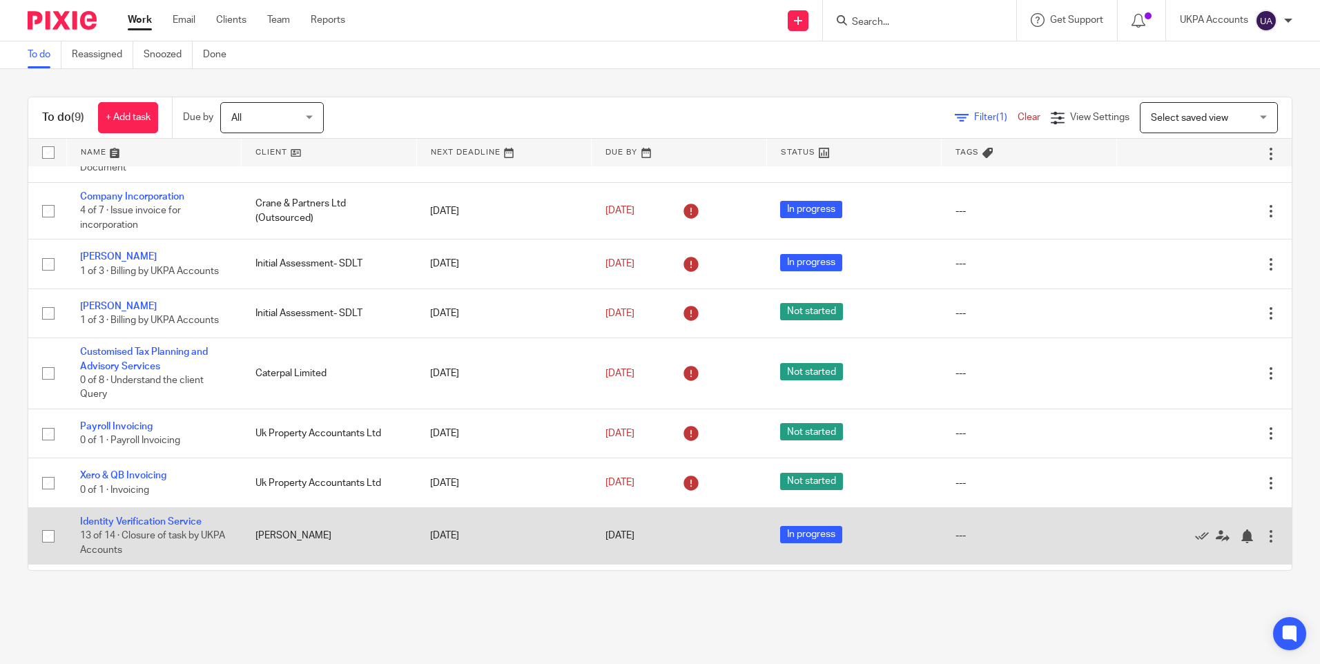
scroll to position [84, 0]
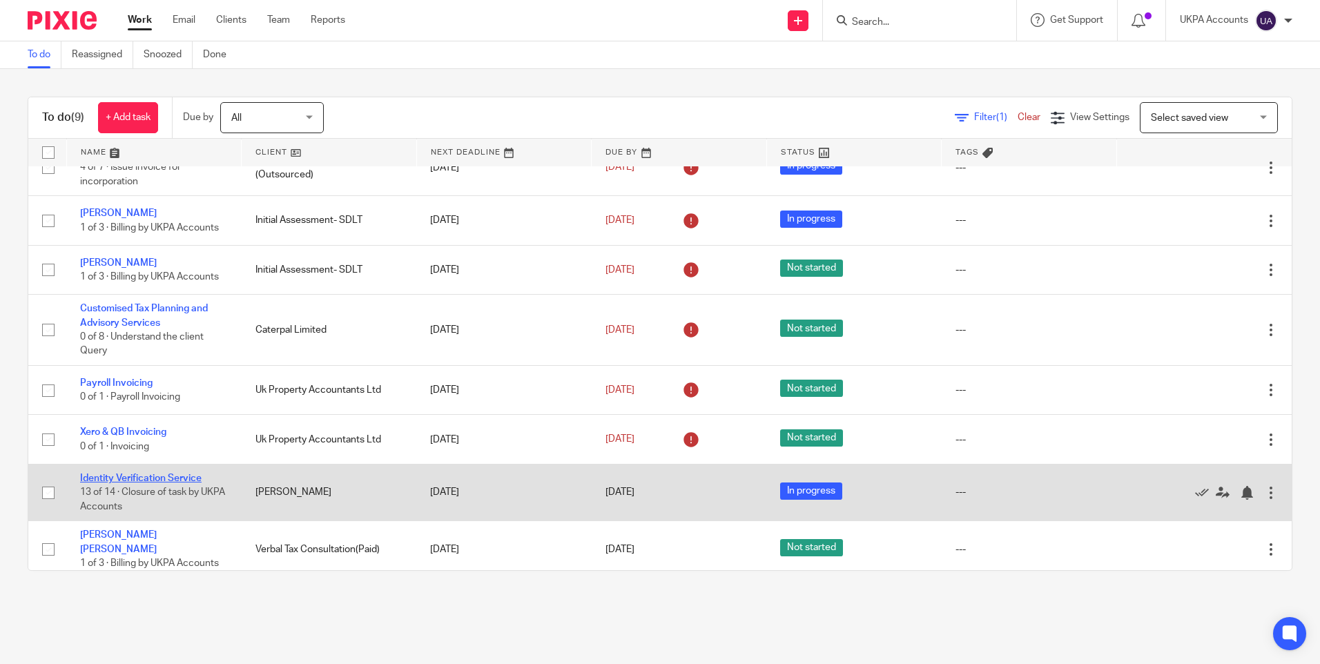
click at [151, 477] on link "Identity Verification Service" at bounding box center [140, 479] width 121 height 10
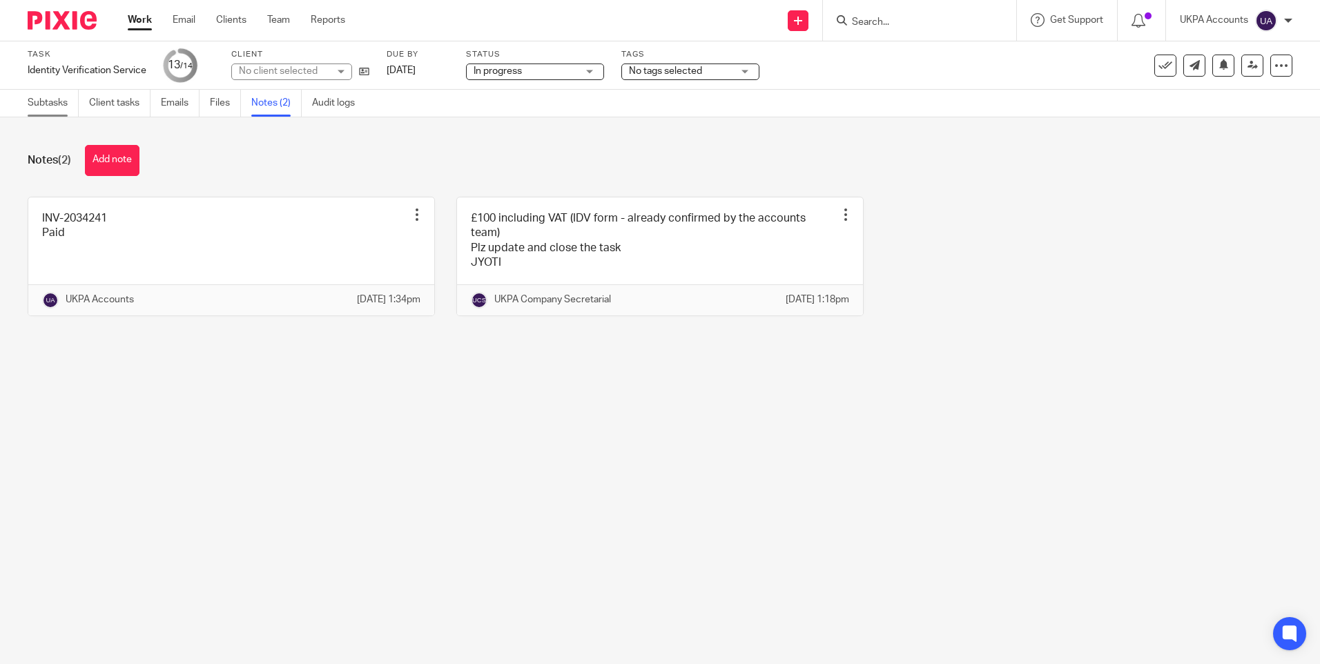
click at [60, 100] on link "Subtasks" at bounding box center [53, 103] width 51 height 27
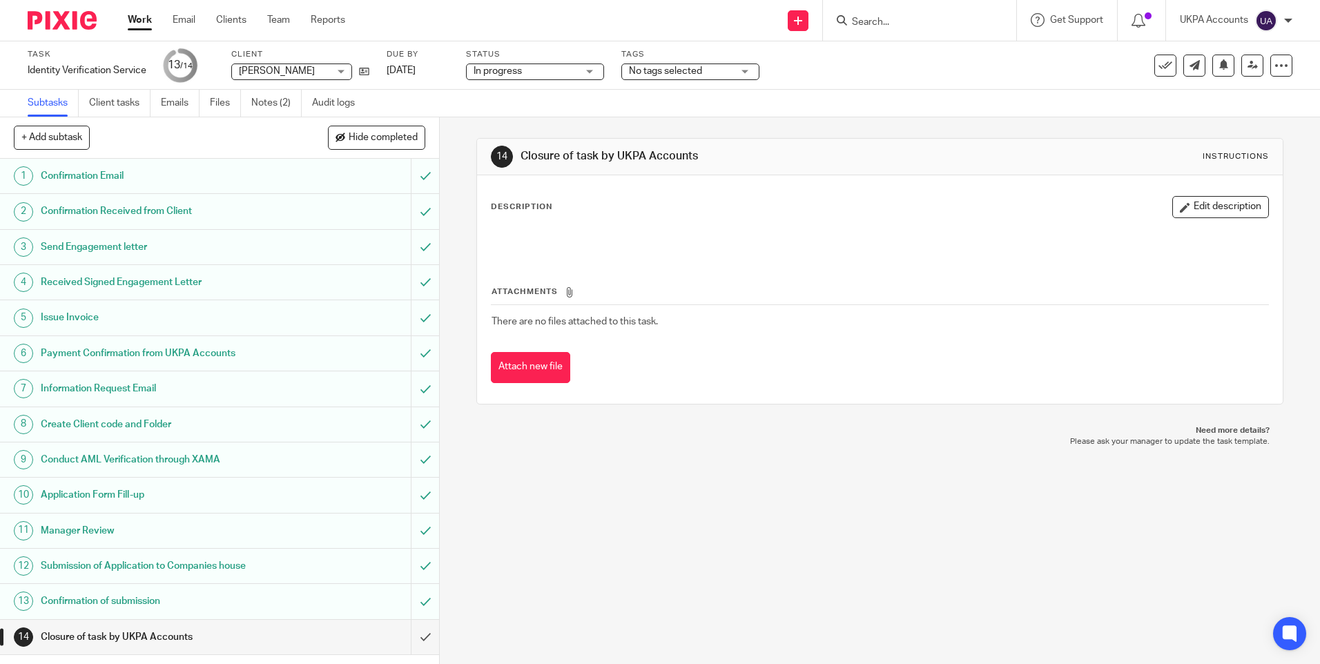
drag, startPoint x: 599, startPoint y: 492, endPoint x: 473, endPoint y: 446, distance: 134.5
click at [587, 491] on div "14 Closure of task by UKPA Accounts Instructions Description Edit description A…" at bounding box center [880, 390] width 880 height 547
click at [409, 638] on input "submit" at bounding box center [219, 637] width 439 height 35
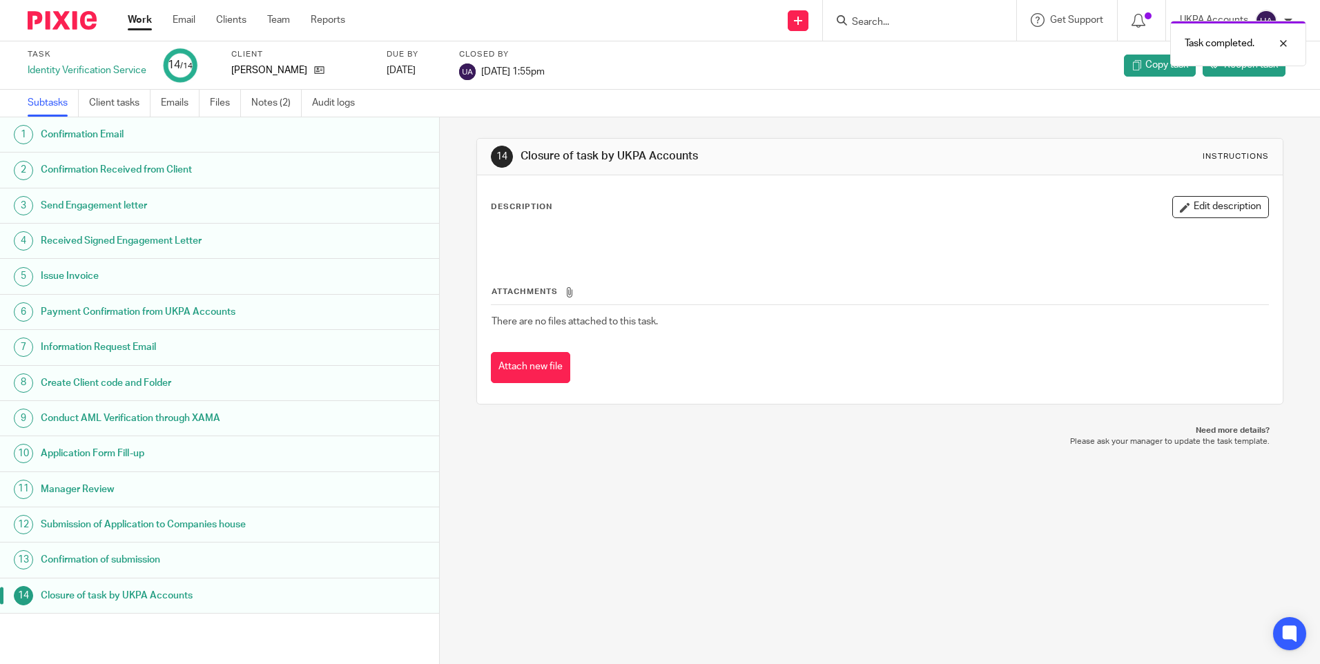
click at [146, 20] on link "Work" at bounding box center [140, 20] width 24 height 14
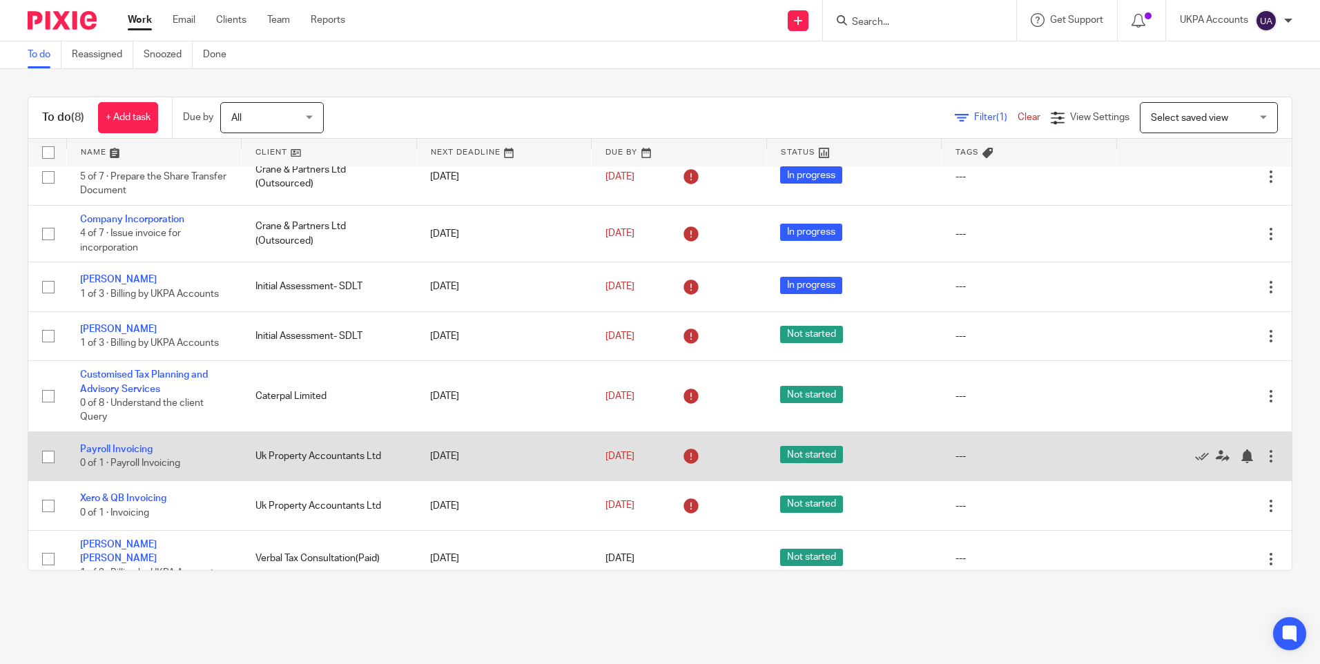
scroll to position [27, 0]
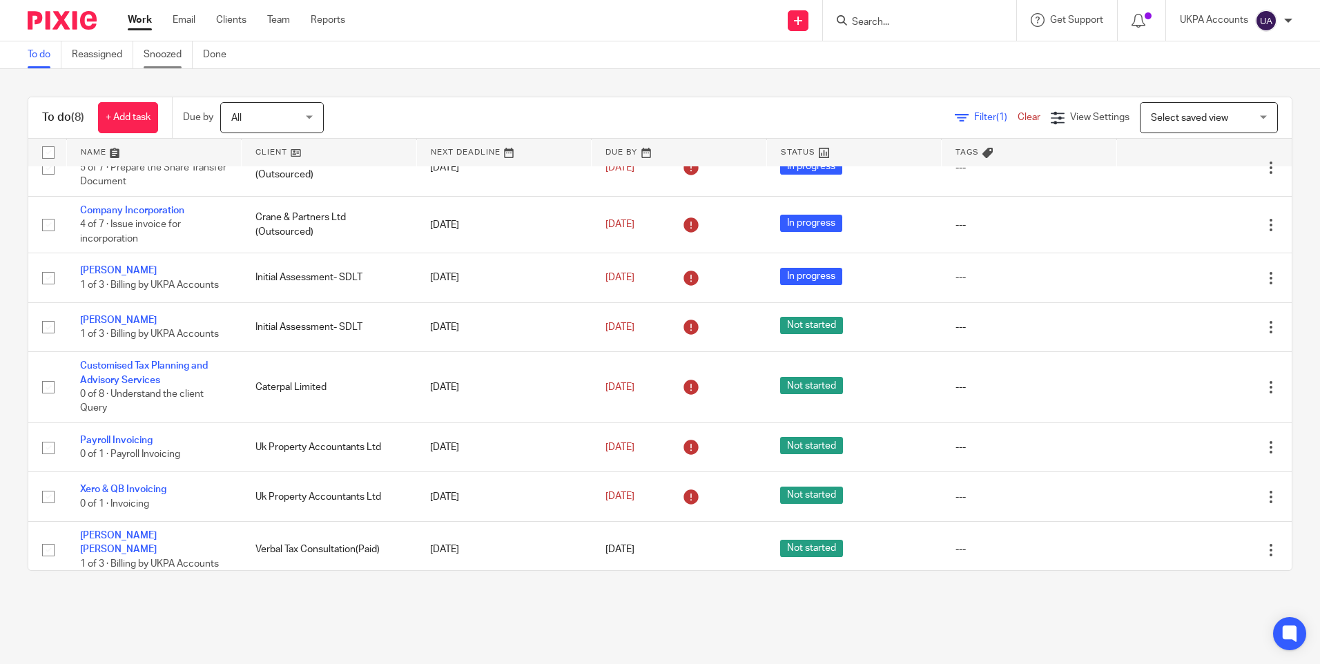
click at [175, 55] on link "Snoozed" at bounding box center [168, 54] width 49 height 27
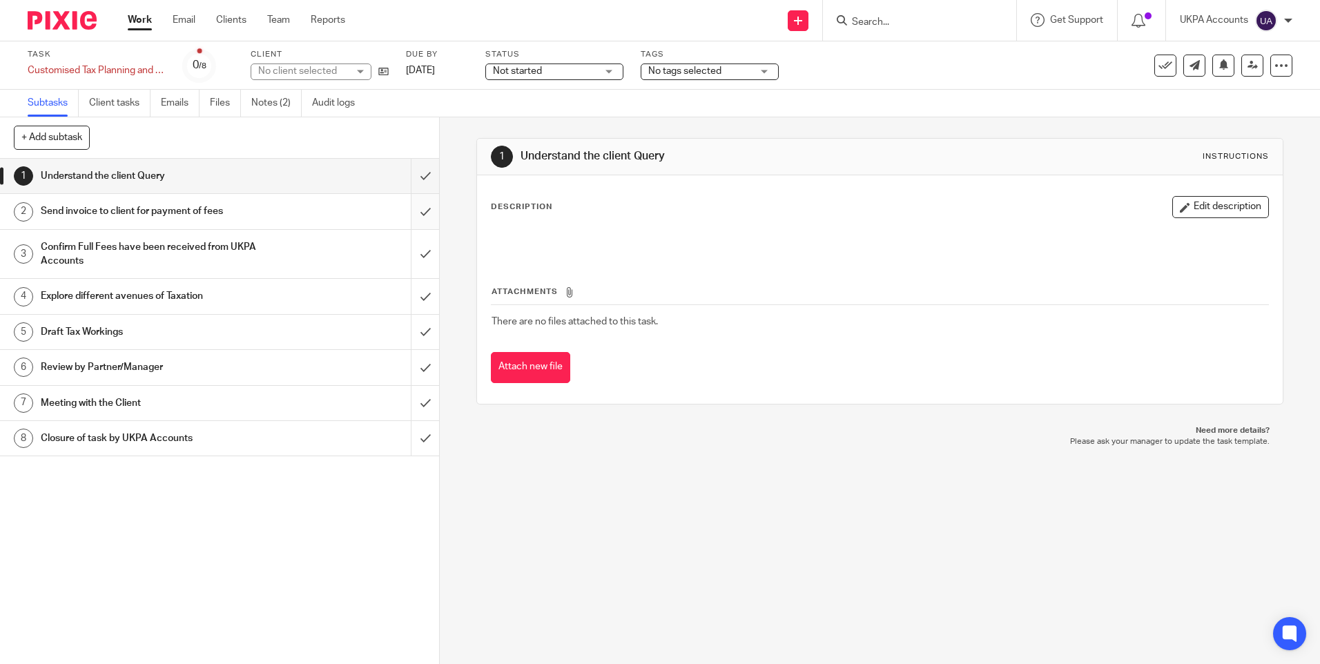
click at [415, 210] on input "submit" at bounding box center [219, 211] width 439 height 35
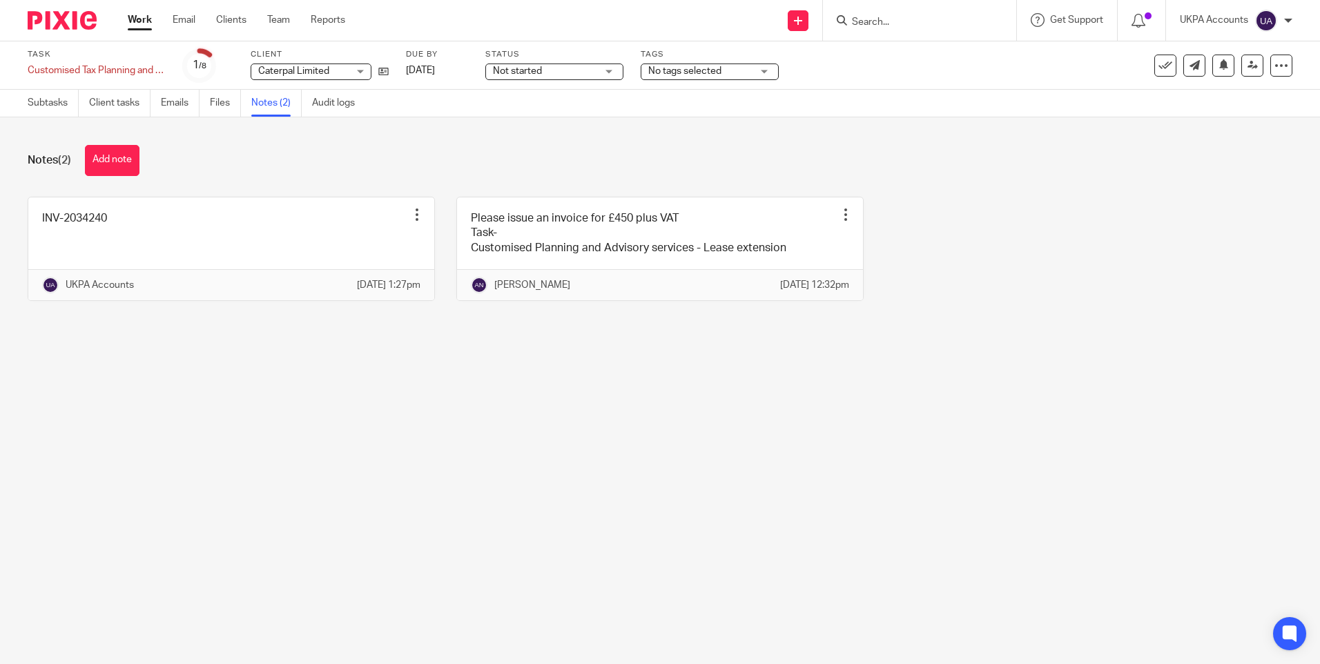
click at [789, 439] on main "Task Customised Tax Planning and Advisory Services Save Customised Tax Planning…" at bounding box center [660, 332] width 1320 height 664
click at [625, 479] on main "Task Customised Tax Planning and Advisory Services Save Customised Tax Planning…" at bounding box center [660, 332] width 1320 height 664
click at [743, 364] on main "Task Customised Tax Planning and Advisory Services Save Customised Tax Planning…" at bounding box center [660, 332] width 1320 height 664
click at [628, 436] on main "Task Customised Tax Planning and Advisory Services Save Customised Tax Planning…" at bounding box center [660, 332] width 1320 height 664
click at [1026, 239] on div "INV-2034240 Edit note Delete note UKPA Accounts 23 Sep 2025 1:27pm Please issue…" at bounding box center [649, 259] width 1286 height 125
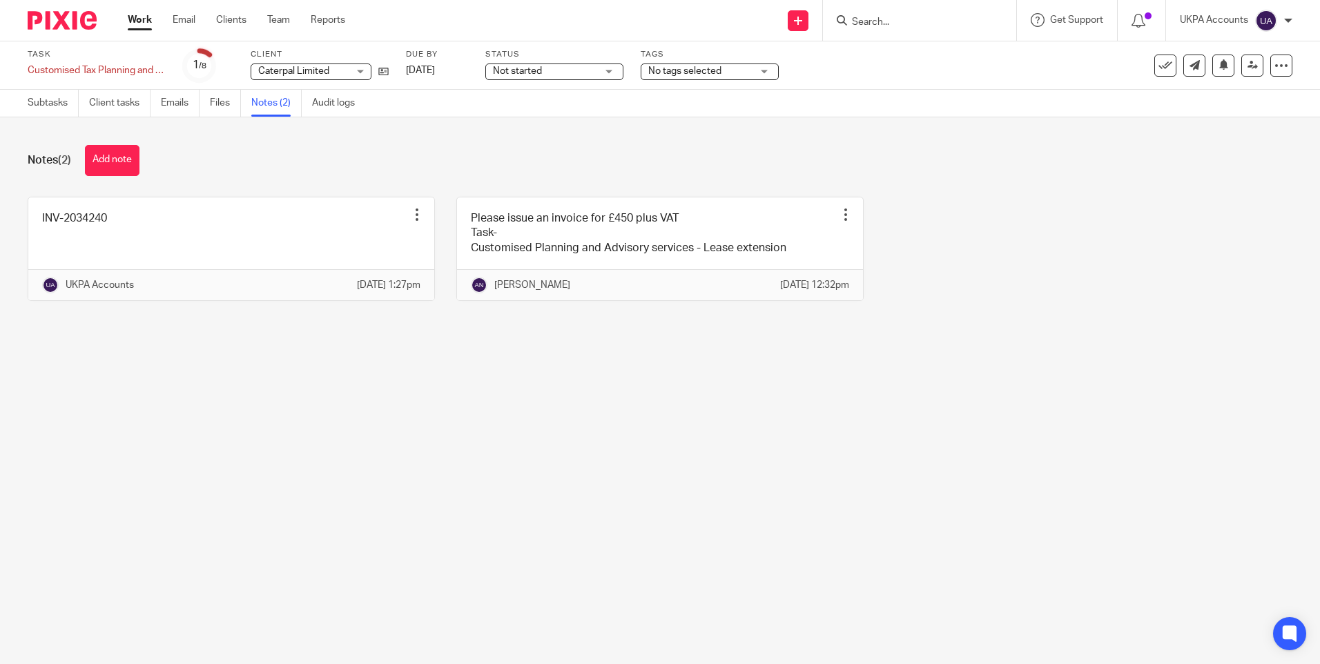
click at [1020, 376] on main "Task Customised Tax Planning and Advisory Services Save Customised Tax Planning…" at bounding box center [660, 332] width 1320 height 664
click at [1218, 61] on icon at bounding box center [1223, 64] width 10 height 10
click at [440, 133] on main "Task Customised Tax Planning and Advisory Services Save Customised Tax Planning…" at bounding box center [660, 332] width 1320 height 664
drag, startPoint x: 440, startPoint y: 133, endPoint x: 500, endPoint y: 155, distance: 64.0
click at [500, 155] on div "Notes (2) Add note" at bounding box center [660, 160] width 1265 height 31
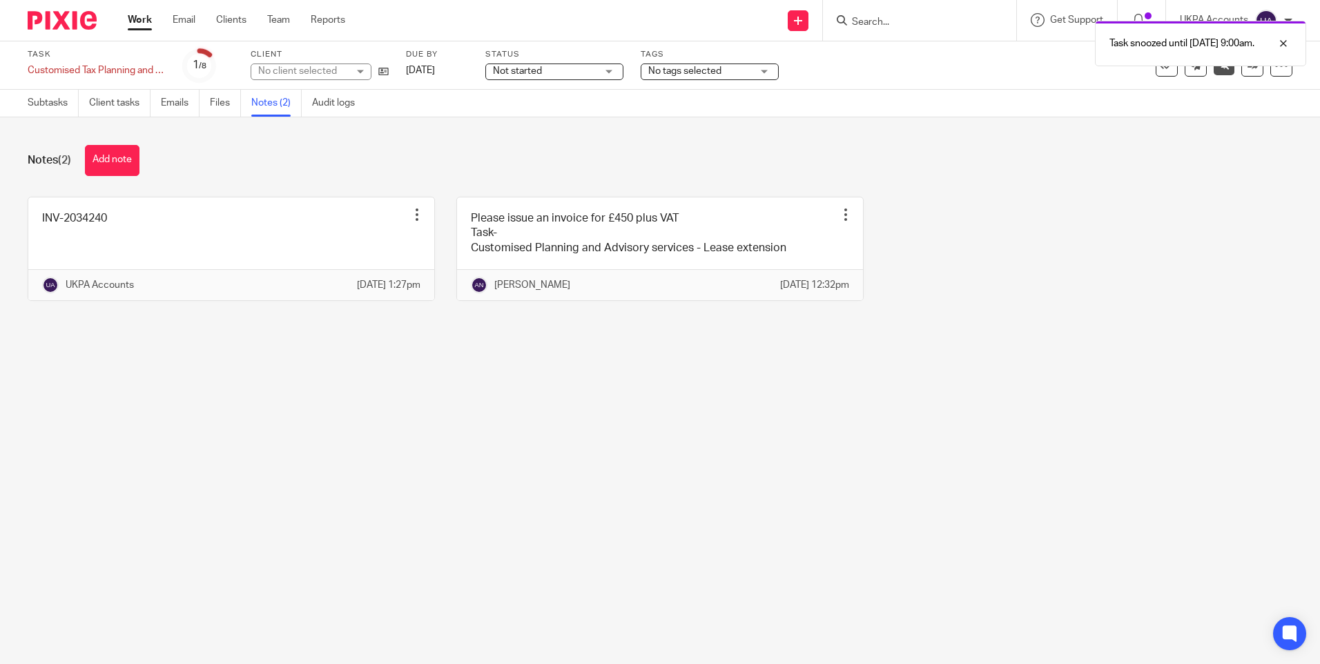
click at [623, 148] on div "Notes (2) Add note" at bounding box center [660, 160] width 1265 height 31
click at [471, 137] on div "Notes (2) Add note INV-2034240 Edit note Delete note UKPA Accounts 23 Sep 2025 …" at bounding box center [660, 233] width 1320 height 232
click at [424, 180] on div "Notes (2) Add note INV-2034240 Edit note Delete note UKPA Accounts 23 Sep 2025 …" at bounding box center [660, 233] width 1320 height 232
click at [596, 477] on main "Task Customised Tax Planning and Advisory Services Save Customised Tax Planning…" at bounding box center [660, 332] width 1320 height 664
click at [604, 401] on main "Task Customised Tax Planning and Advisory Services Save Customised Tax Planning…" at bounding box center [660, 332] width 1320 height 664
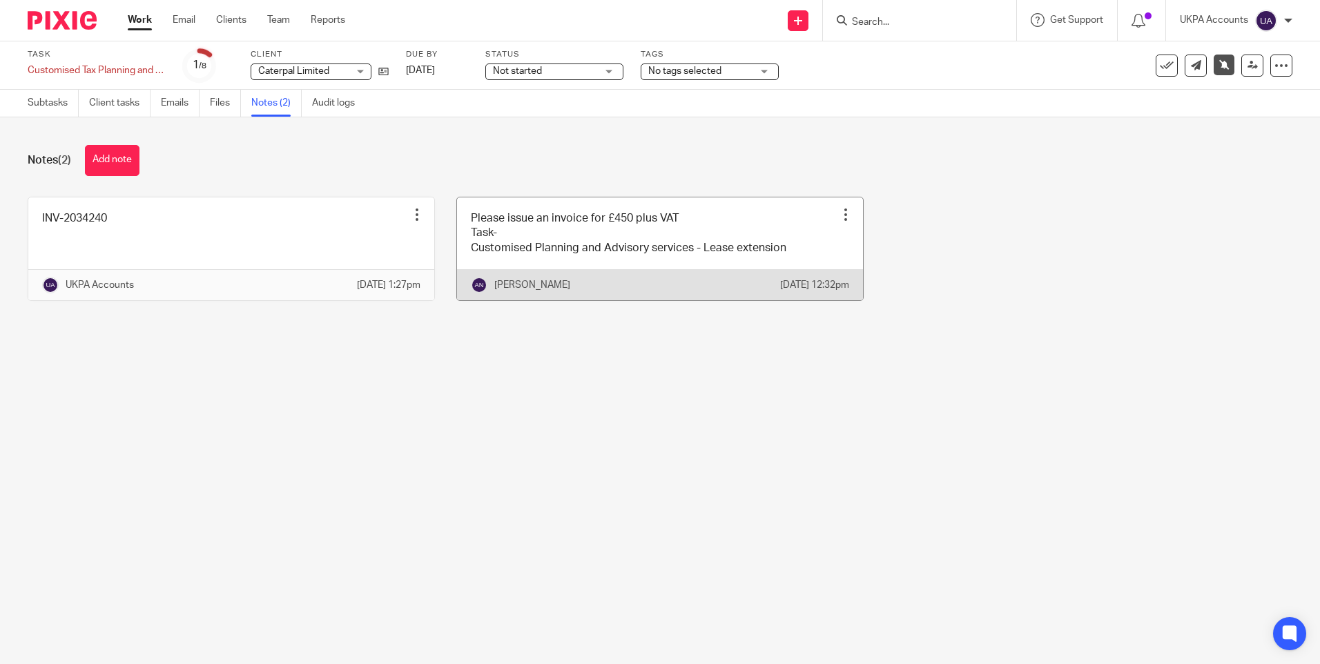
drag, startPoint x: 678, startPoint y: 155, endPoint x: 676, endPoint y: 226, distance: 71.1
click at [681, 154] on div "Notes (2) Add note" at bounding box center [660, 160] width 1265 height 31
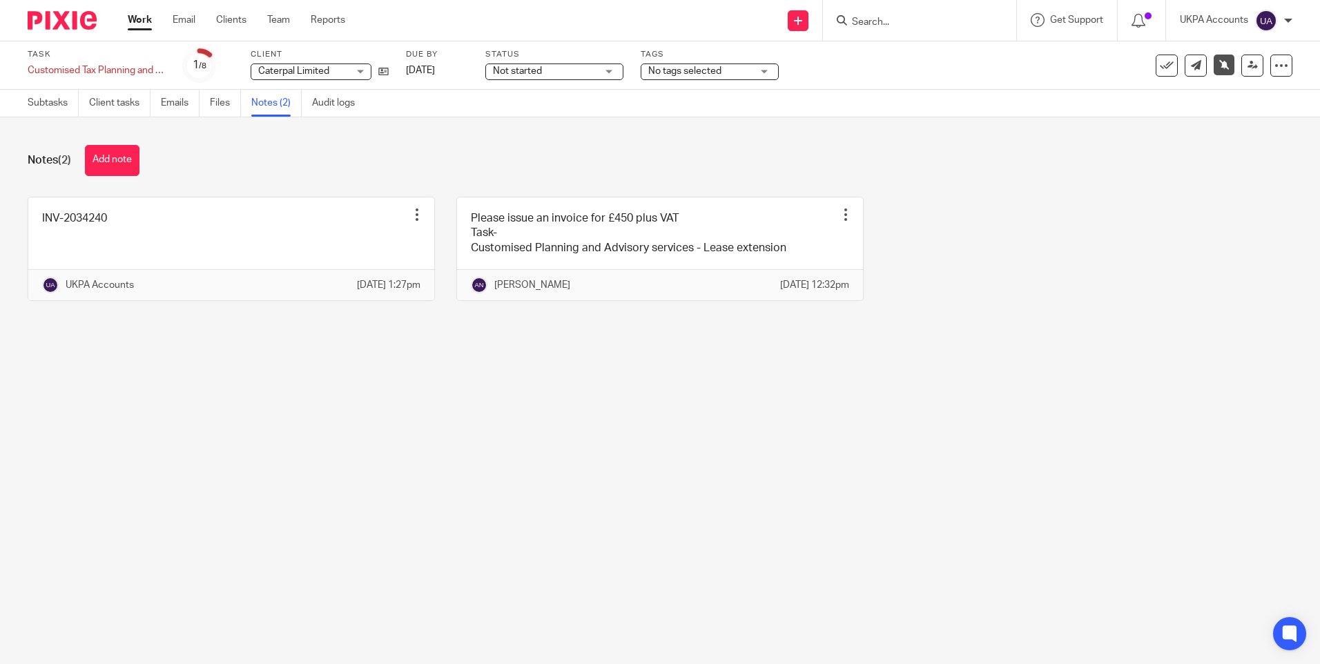
click at [658, 422] on main "Task Customised Tax Planning and Advisory Services Save Customised Tax Planning…" at bounding box center [660, 332] width 1320 height 664
click at [584, 400] on main "Task Customised Tax Planning and Advisory Services Save Customised Tax Planning…" at bounding box center [660, 332] width 1320 height 664
click at [265, 153] on div "Notes (2) Add note" at bounding box center [660, 160] width 1265 height 31
click at [37, 98] on link "Subtasks" at bounding box center [53, 103] width 51 height 27
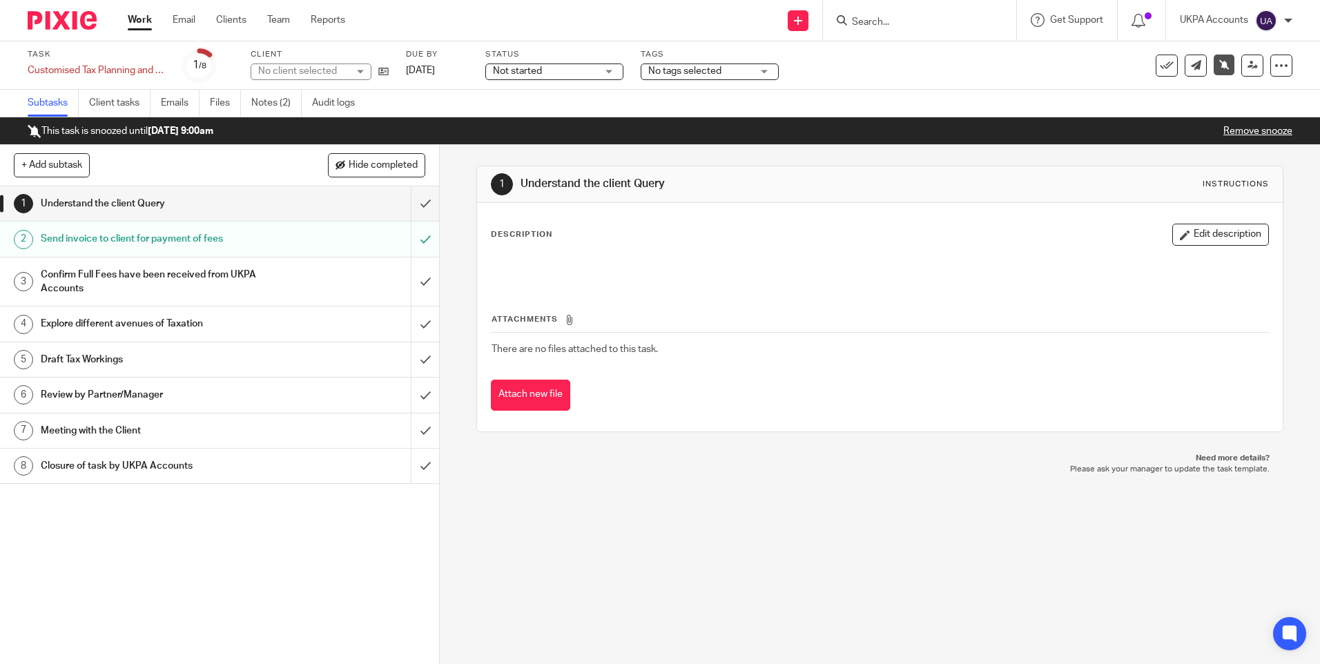
click at [140, 23] on link "Work" at bounding box center [140, 20] width 24 height 14
